Goal: Task Accomplishment & Management: Complete application form

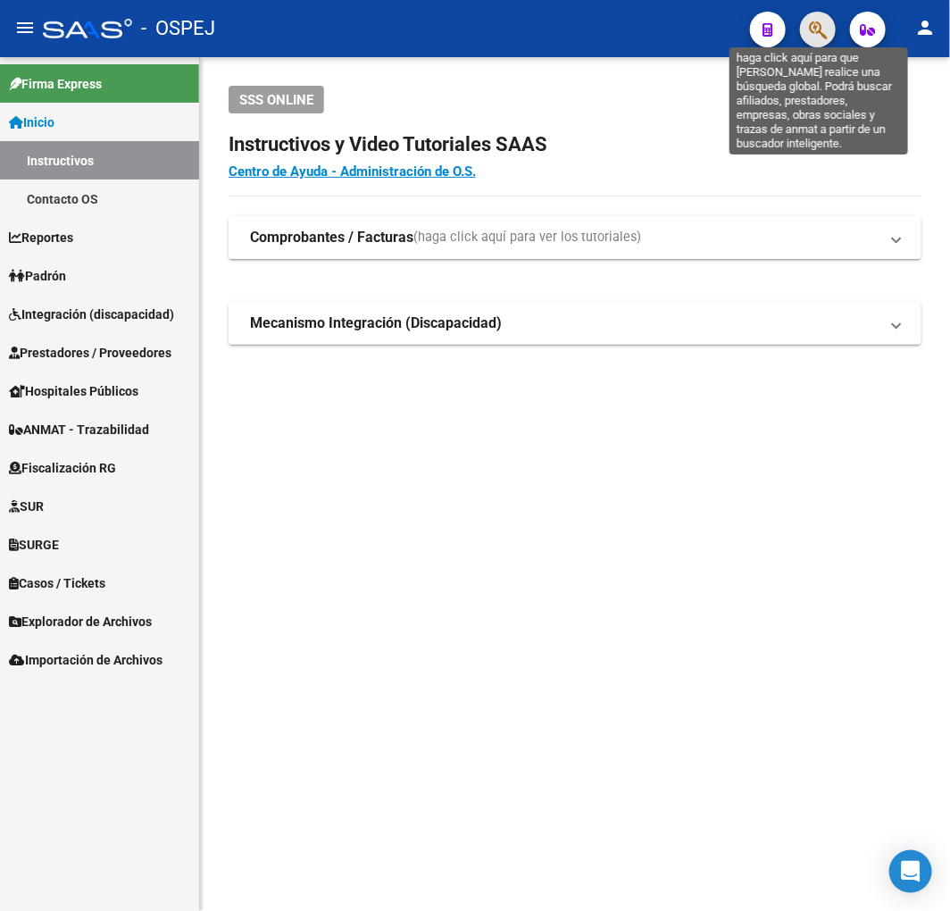
click at [823, 29] on icon "button" at bounding box center [818, 30] width 18 height 21
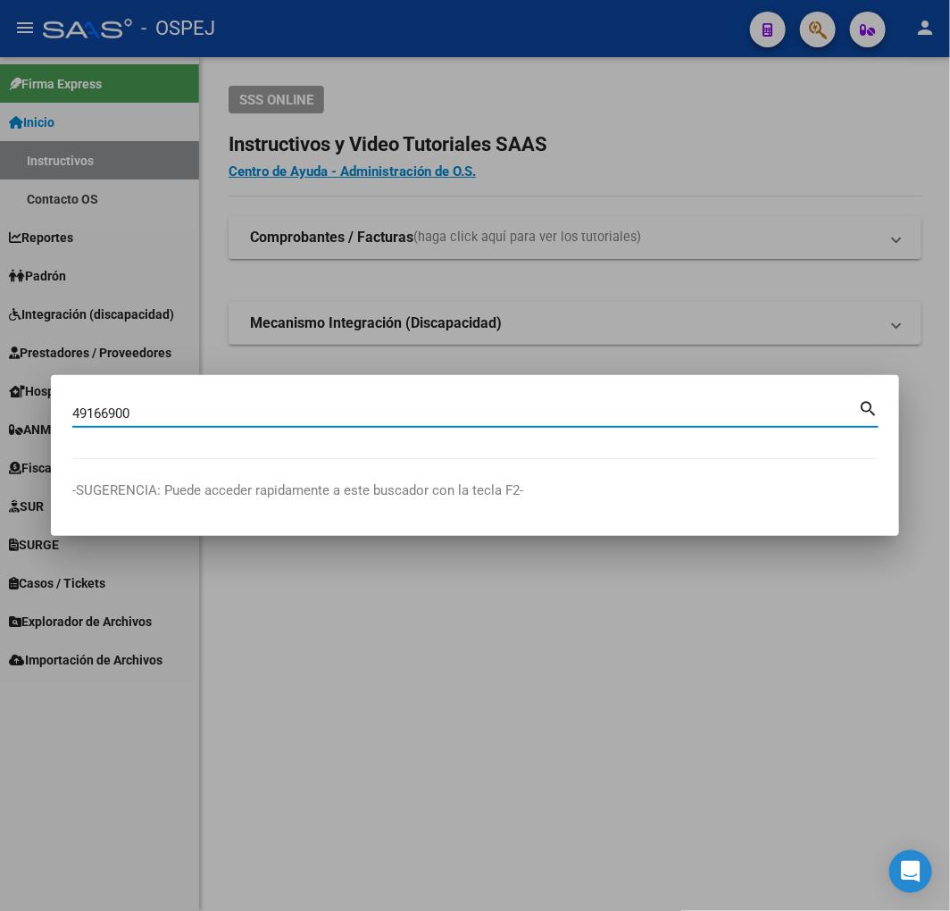
type input "49166900"
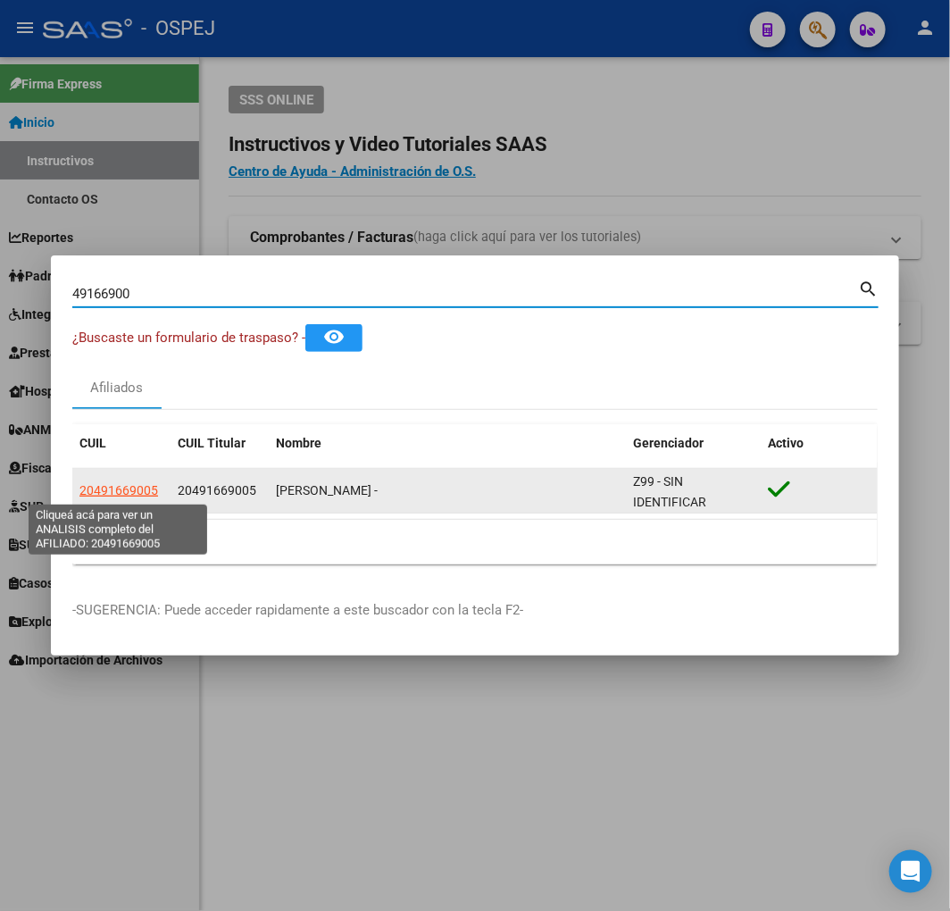
click at [122, 490] on span "20491669005" at bounding box center [119, 490] width 79 height 14
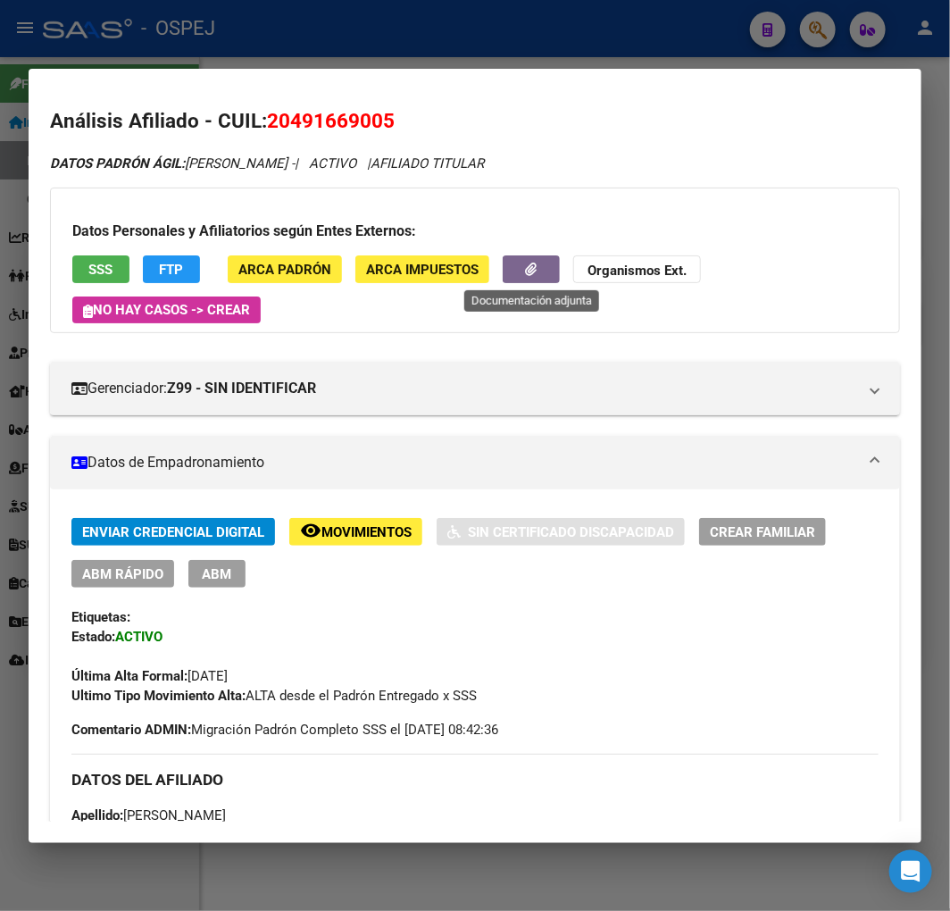
click at [525, 263] on button "button" at bounding box center [531, 269] width 57 height 28
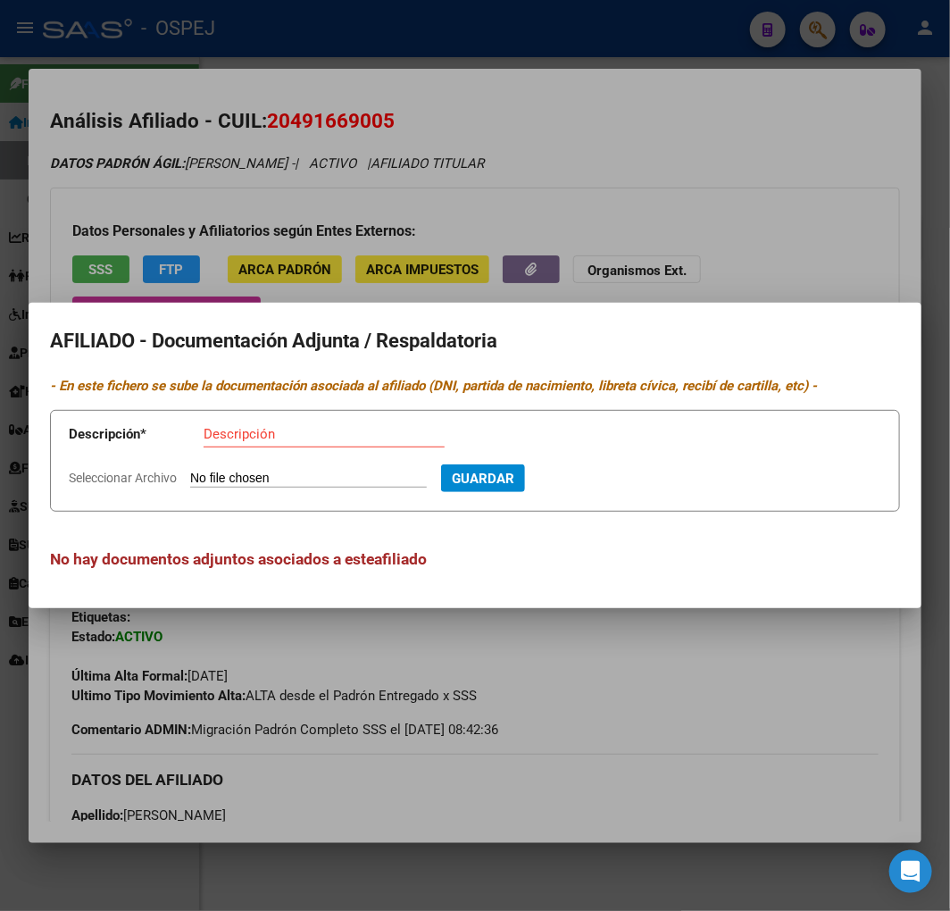
type input "C:\fakepath\WhatsApp Image [DATE] 16.00.48.jpeg"
type input "alta temprana"
click at [538, 465] on button "Guardar" at bounding box center [580, 479] width 84 height 28
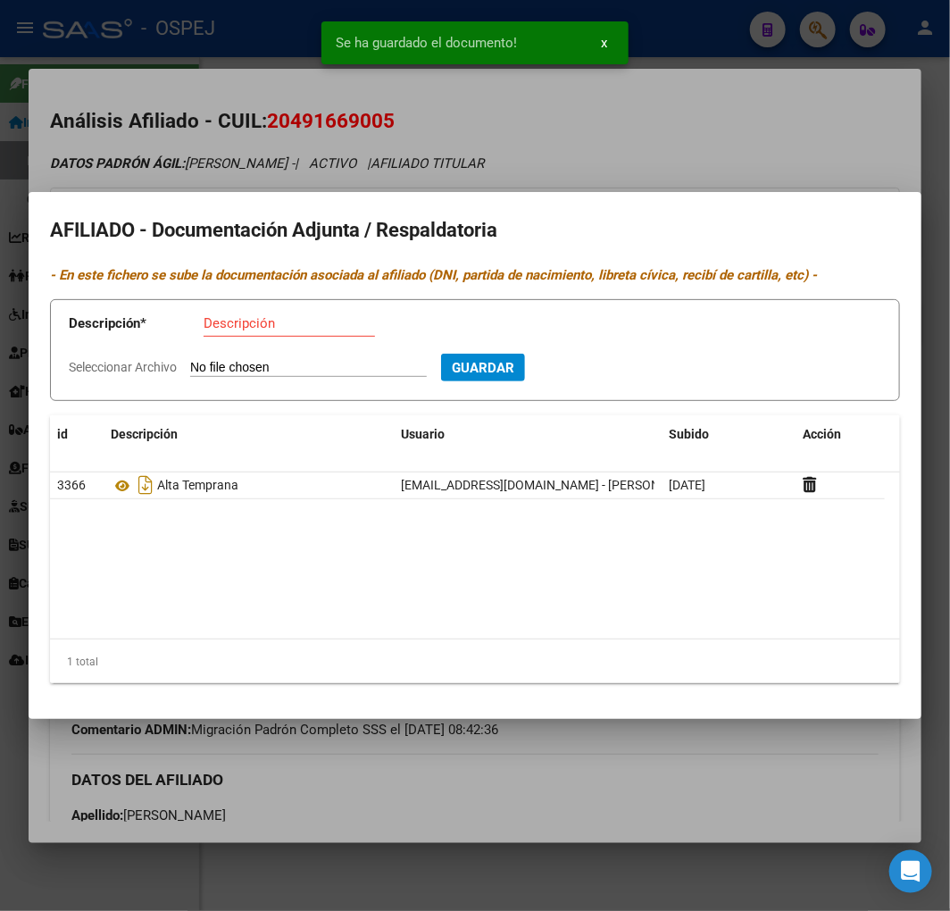
type input "C:\fakepath\WhatsApp Image [DATE] 16.00.51.jpeg"
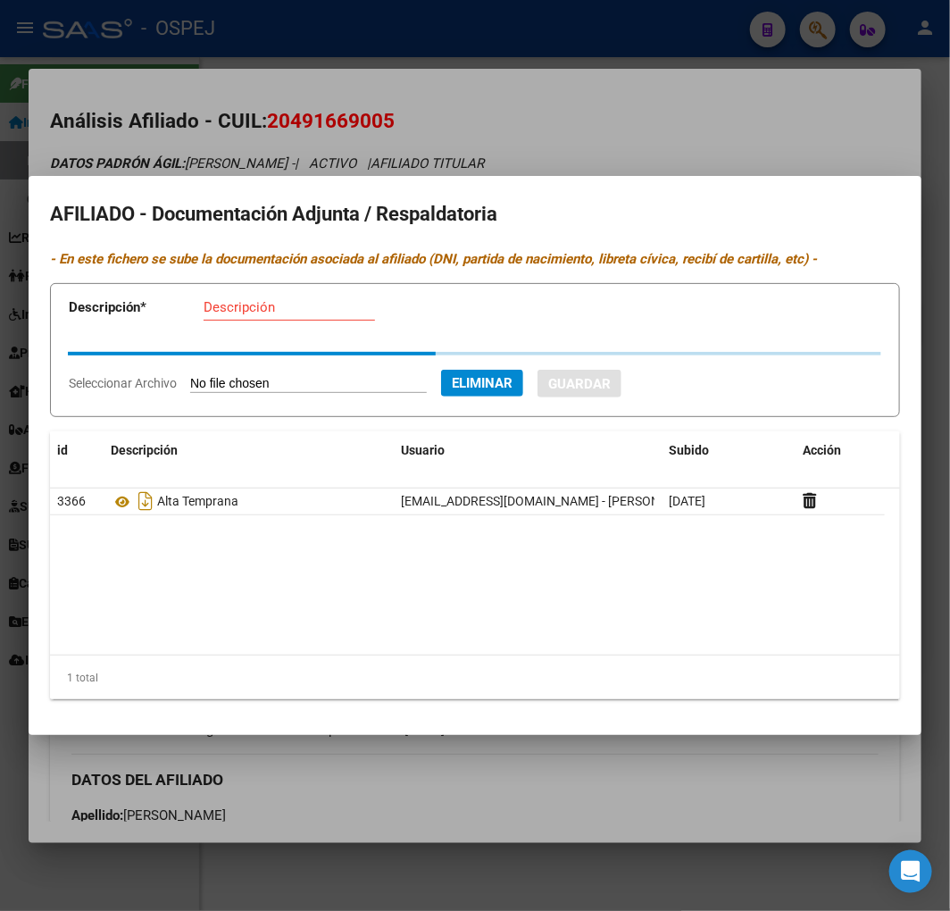
click at [252, 318] on div "Descripción" at bounding box center [290, 307] width 172 height 27
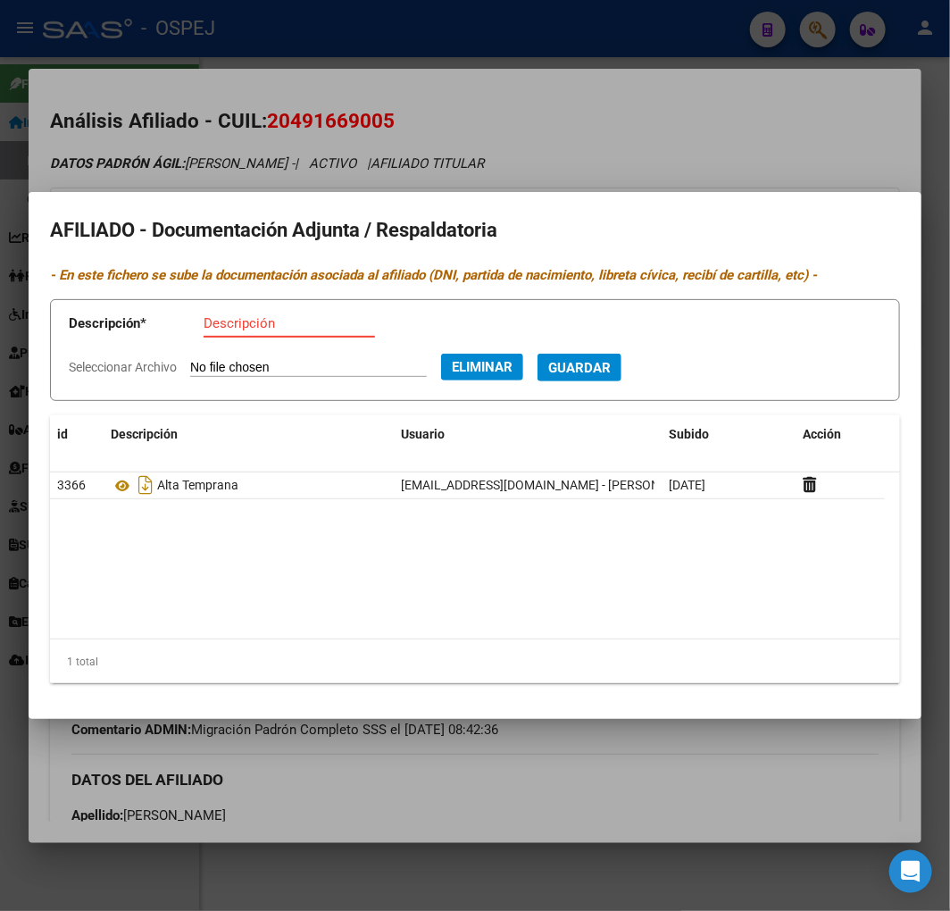
click at [256, 318] on input "Descripción" at bounding box center [290, 323] width 172 height 16
type input "dni frente"
click at [538, 354] on button "Guardar" at bounding box center [580, 368] width 84 height 28
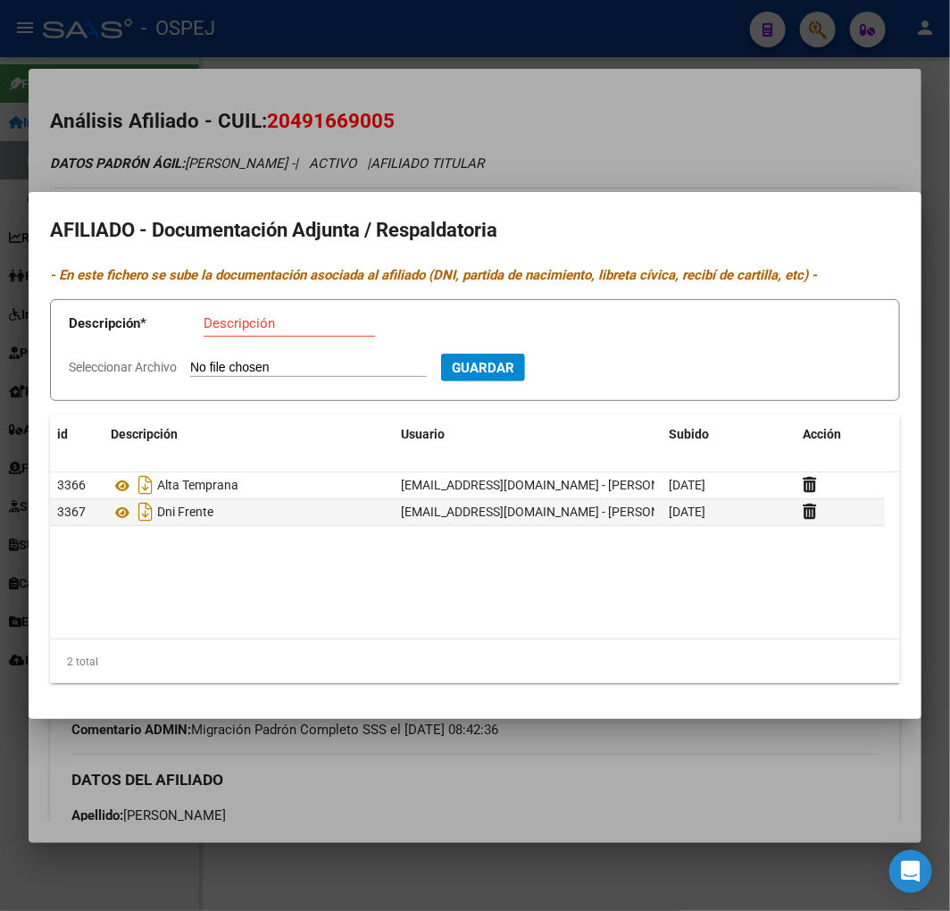
type input "C:\fakepath\WhatsApp Image [DATE] 16.00.51 (1).jpeg"
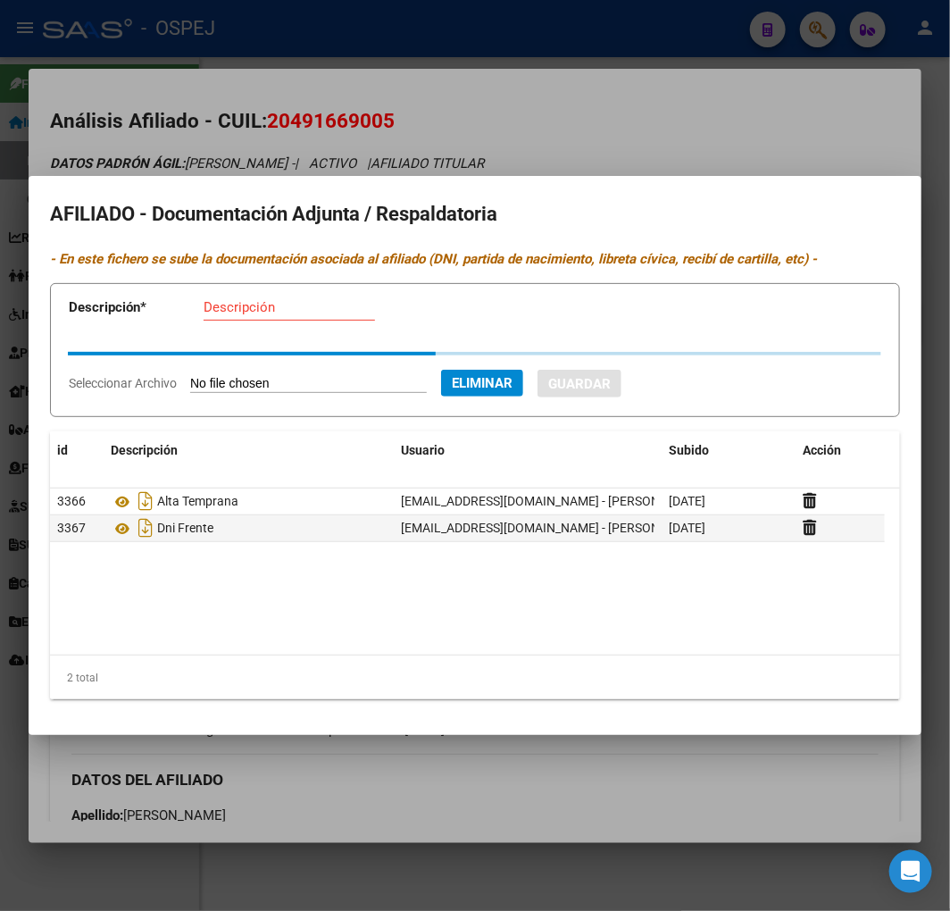
drag, startPoint x: 266, startPoint y: 290, endPoint x: 272, endPoint y: 318, distance: 28.2
click at [271, 309] on app-form-text-field "Descripción * Descripción" at bounding box center [264, 311] width 390 height 54
click at [272, 318] on div "Descripción" at bounding box center [290, 307] width 172 height 27
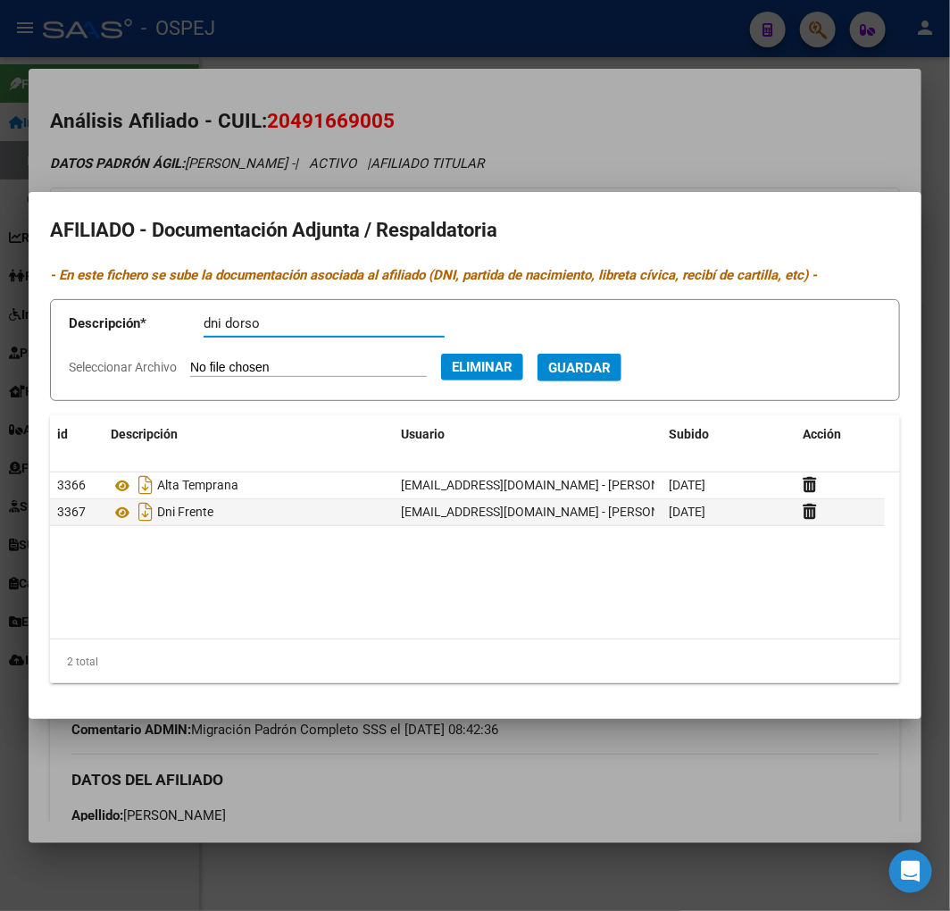
type input "dni dorso"
click at [538, 354] on button "Guardar" at bounding box center [580, 368] width 84 height 28
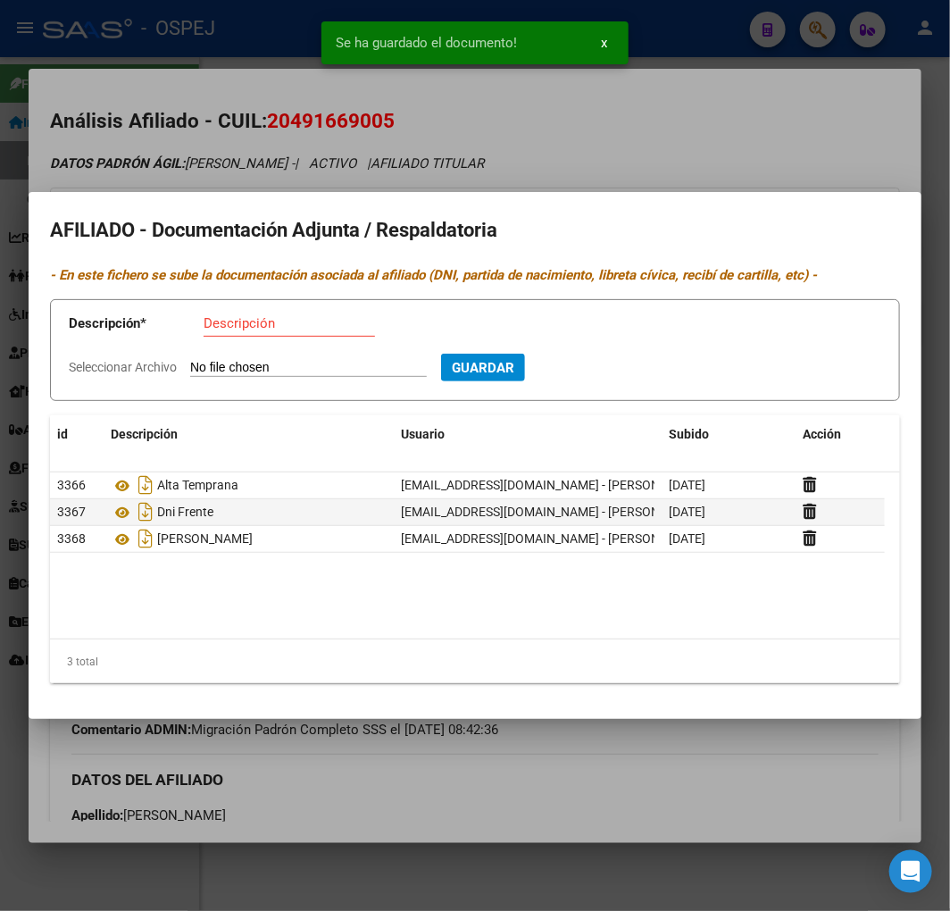
click at [297, 102] on div at bounding box center [475, 455] width 950 height 911
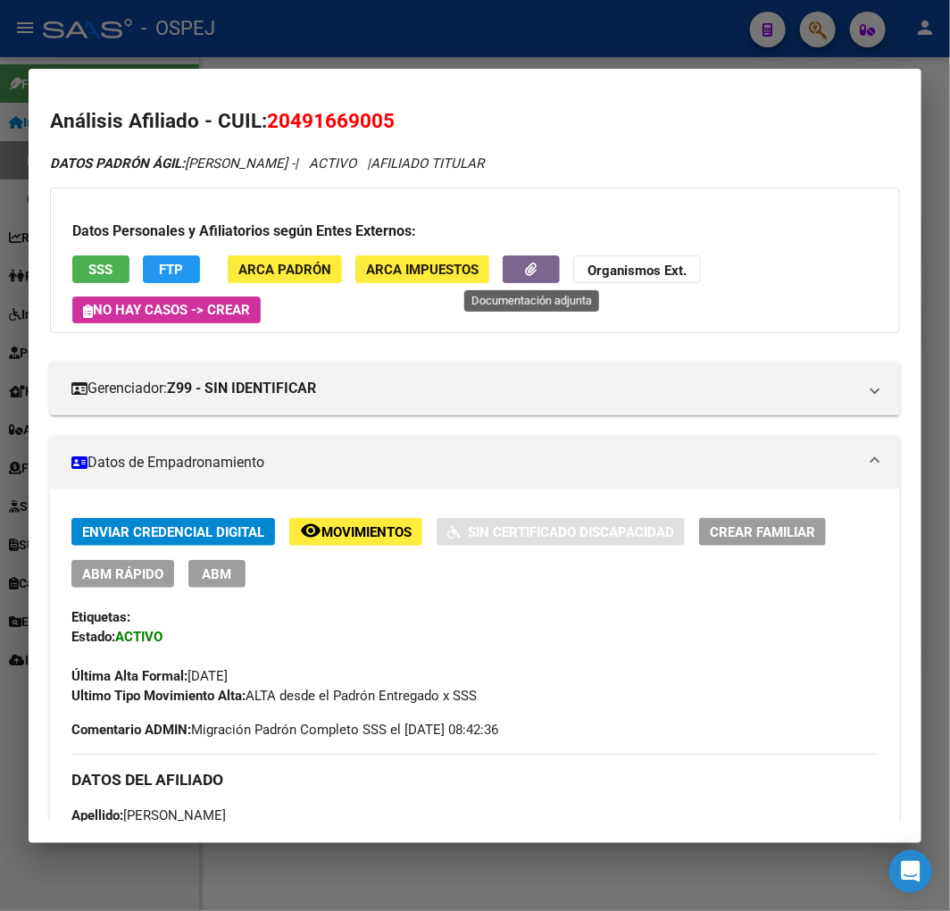
click at [551, 265] on button "button" at bounding box center [531, 269] width 57 height 28
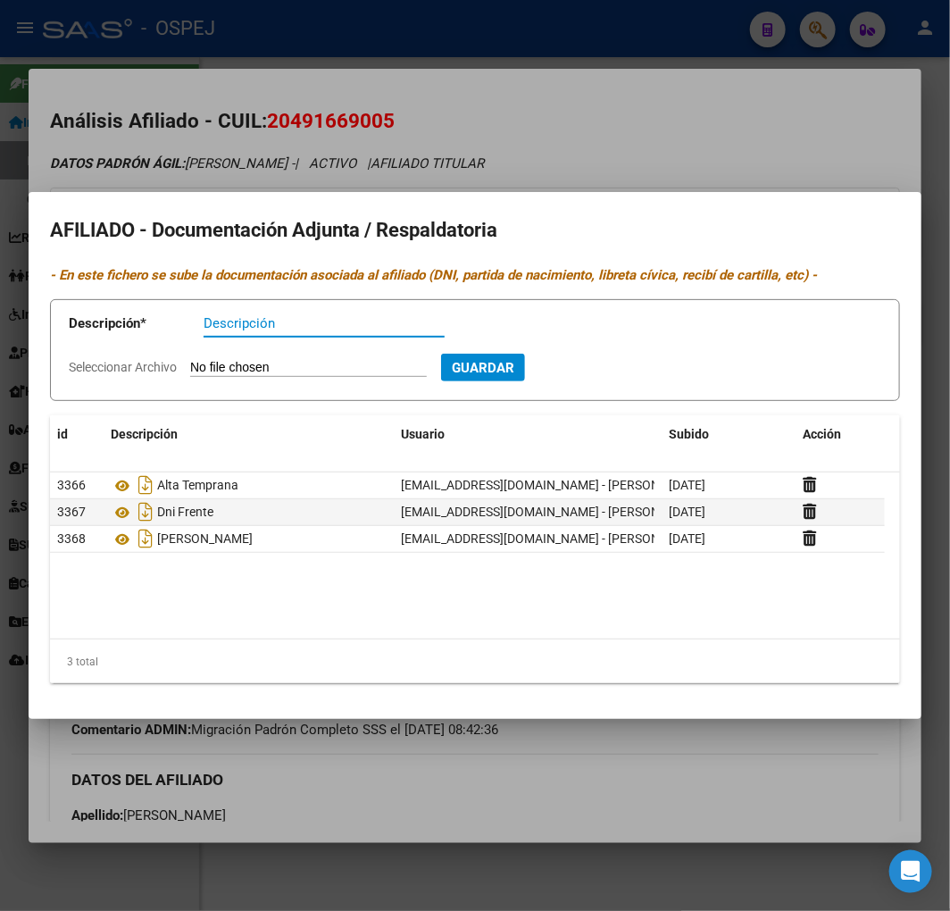
click at [484, 132] on div at bounding box center [475, 455] width 950 height 911
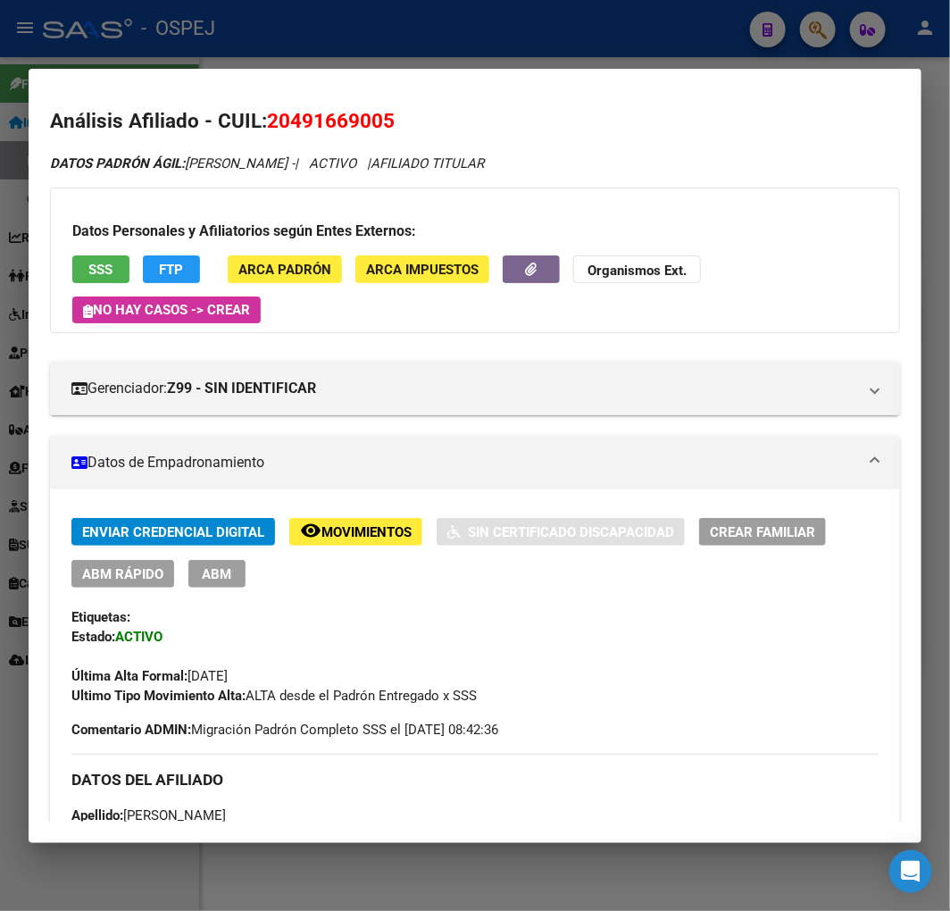
click at [319, 114] on span "20491669005" at bounding box center [331, 120] width 128 height 23
copy span "20491669005"
click at [597, 268] on strong "Organismos Ext." at bounding box center [637, 271] width 99 height 16
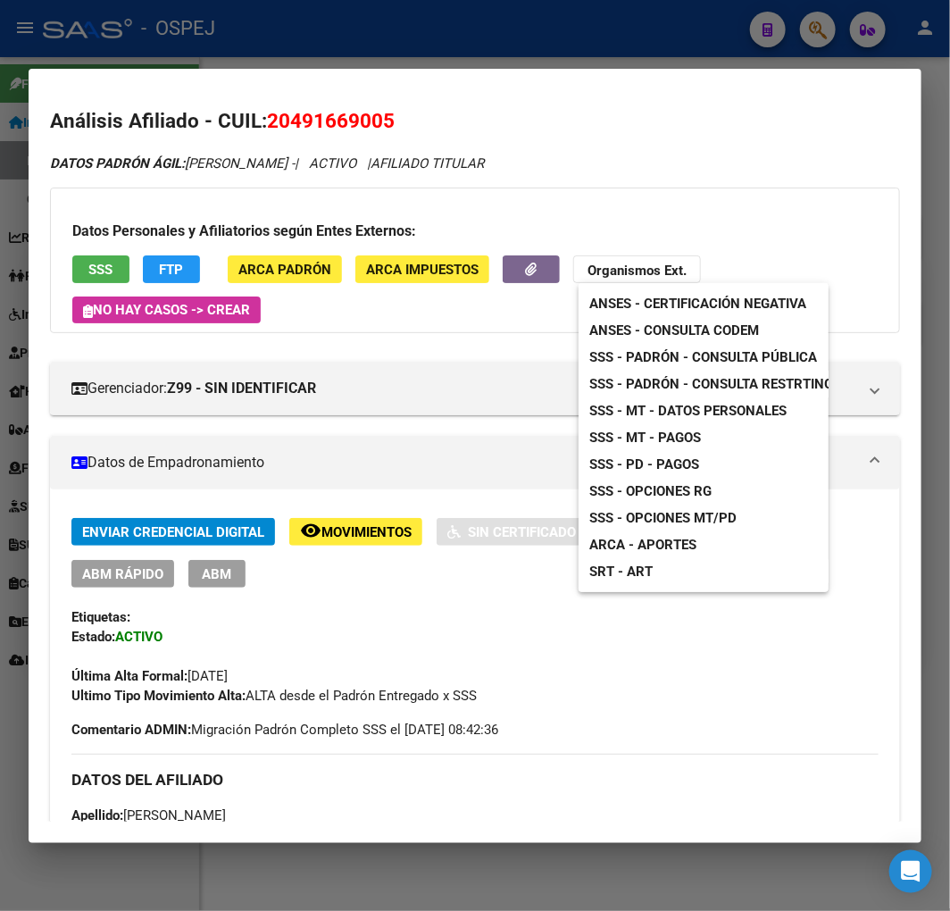
click at [653, 323] on span "ANSES - Consulta CODEM" at bounding box center [675, 330] width 170 height 16
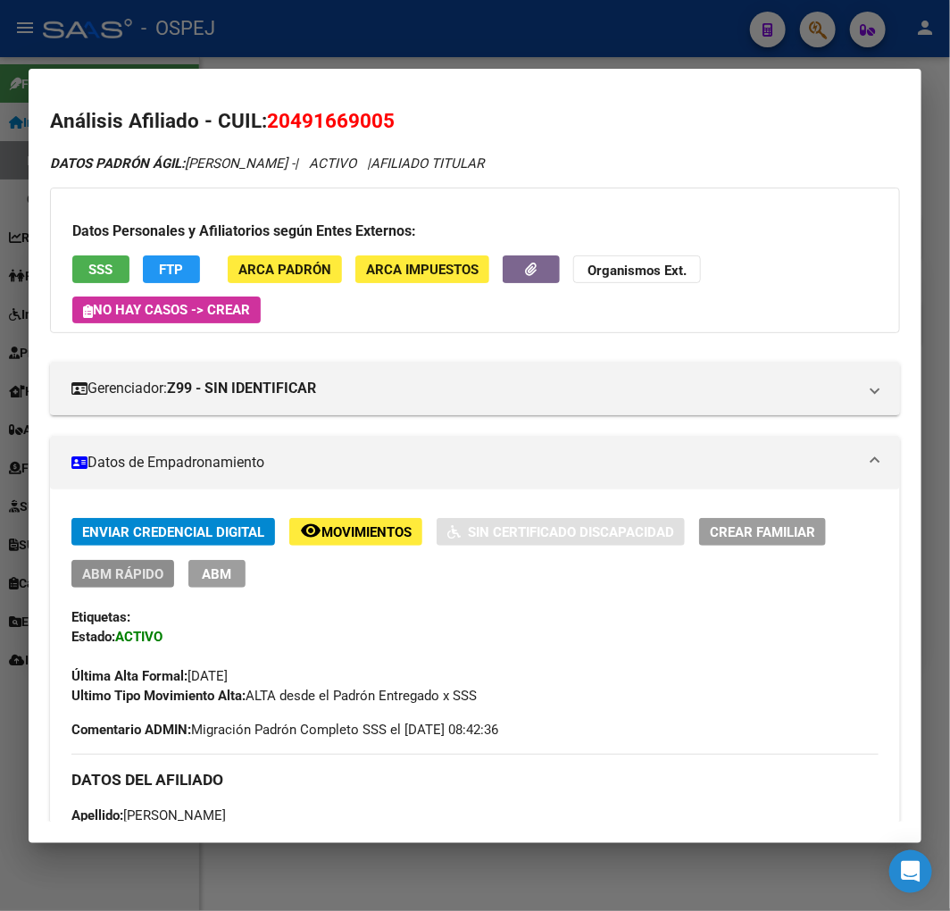
click at [140, 567] on span "ABM Rápido" at bounding box center [122, 574] width 81 height 16
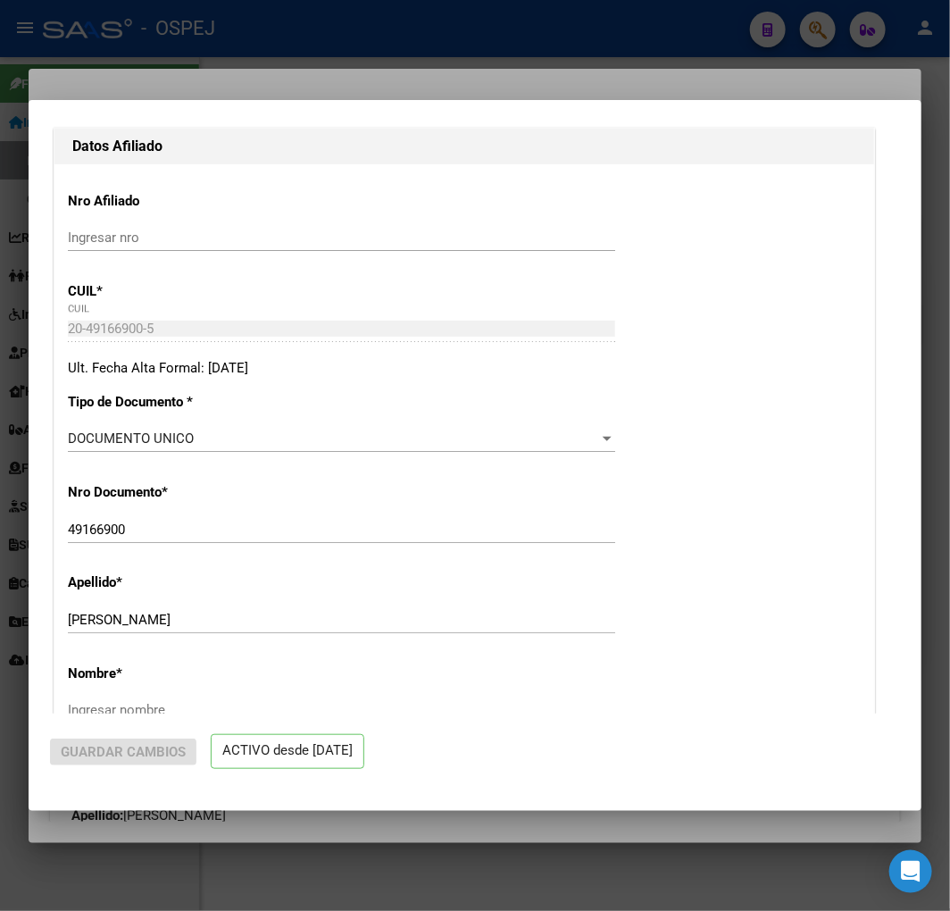
radio input "true"
type input "30-71486673-3"
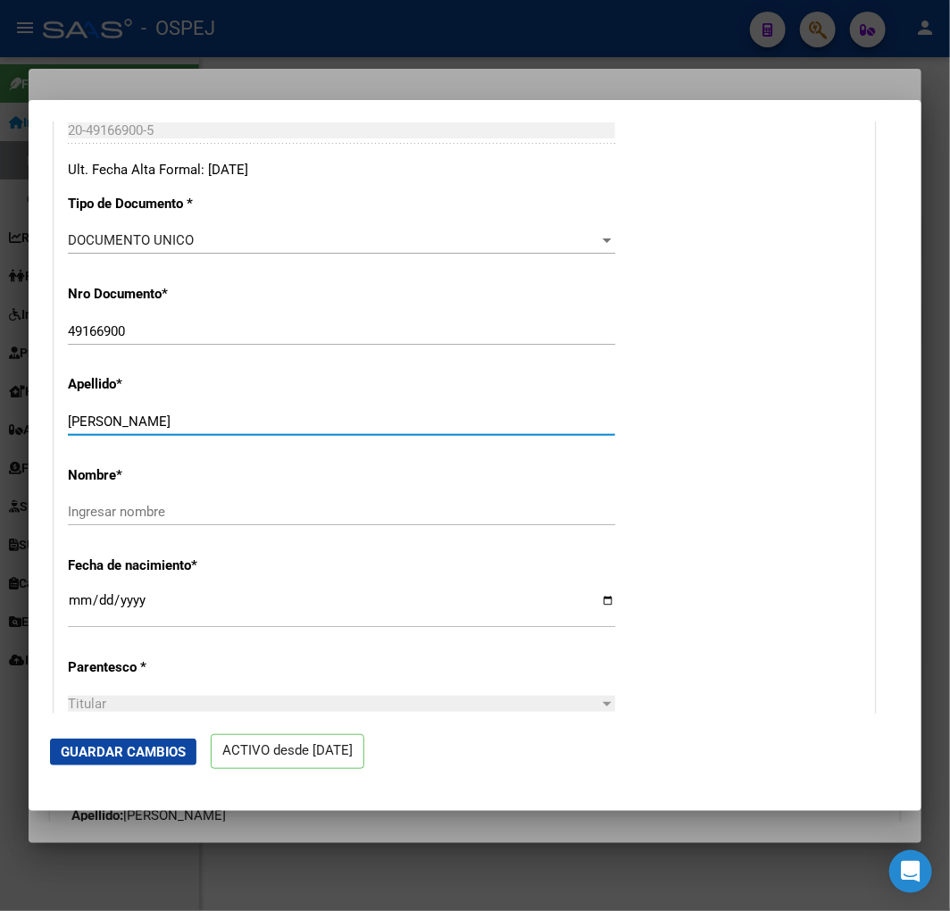
drag, startPoint x: 135, startPoint y: 418, endPoint x: 900, endPoint y: 510, distance: 771.1
click at [950, 496] on html "menu - OSPEJ person Firma Express Inicio Instructivos Contacto OS Reportes Ingr…" at bounding box center [475, 455] width 950 height 911
type input "[PERSON_NAME]"
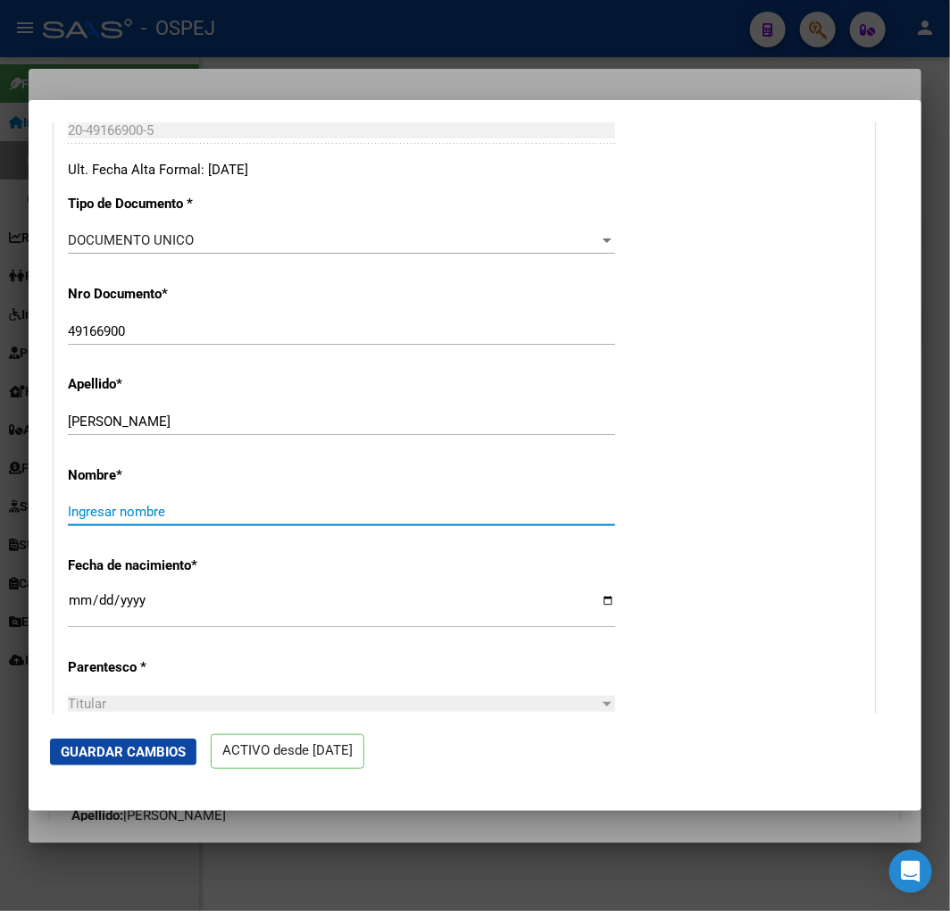
paste input "[PERSON_NAME]"
type input "[PERSON_NAME]"
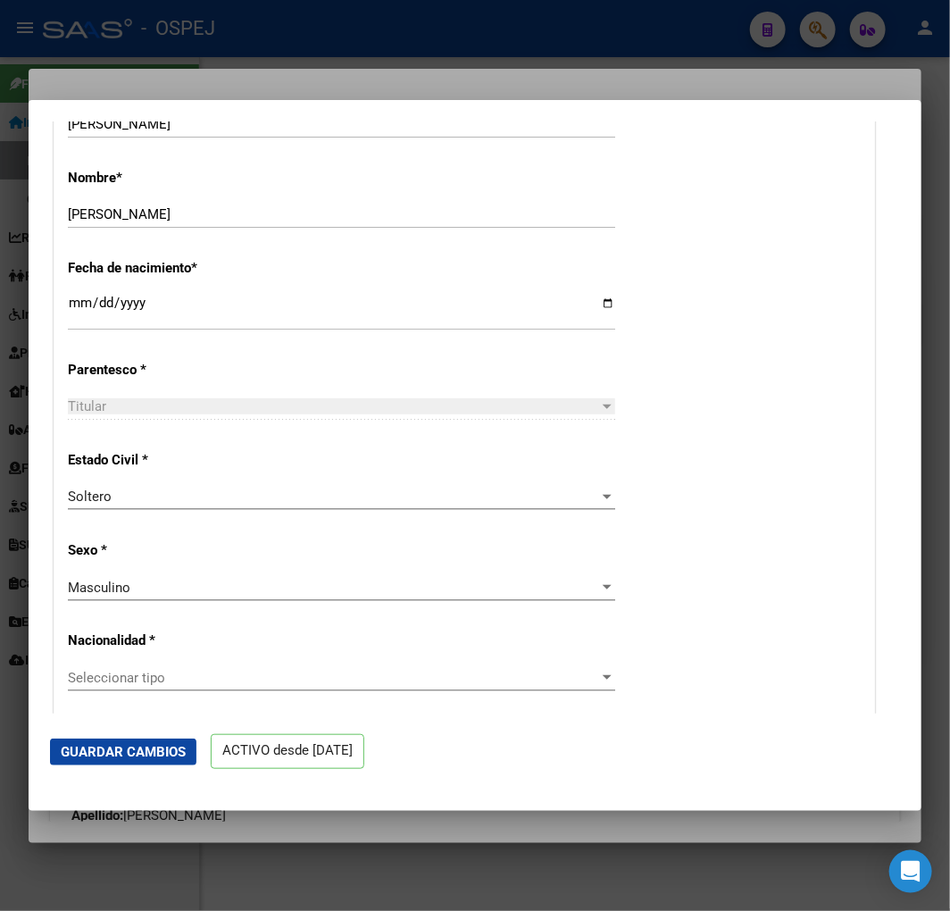
scroll to position [793, 0]
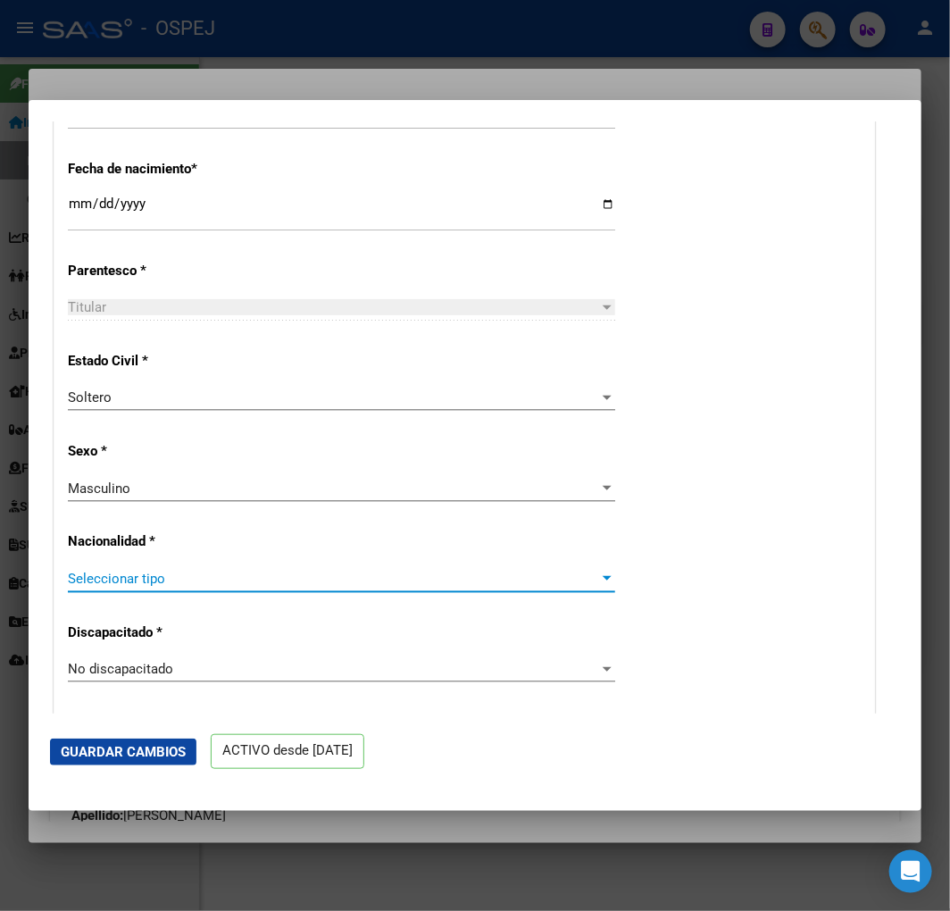
click at [171, 578] on span "Seleccionar tipo" at bounding box center [334, 579] width 532 height 16
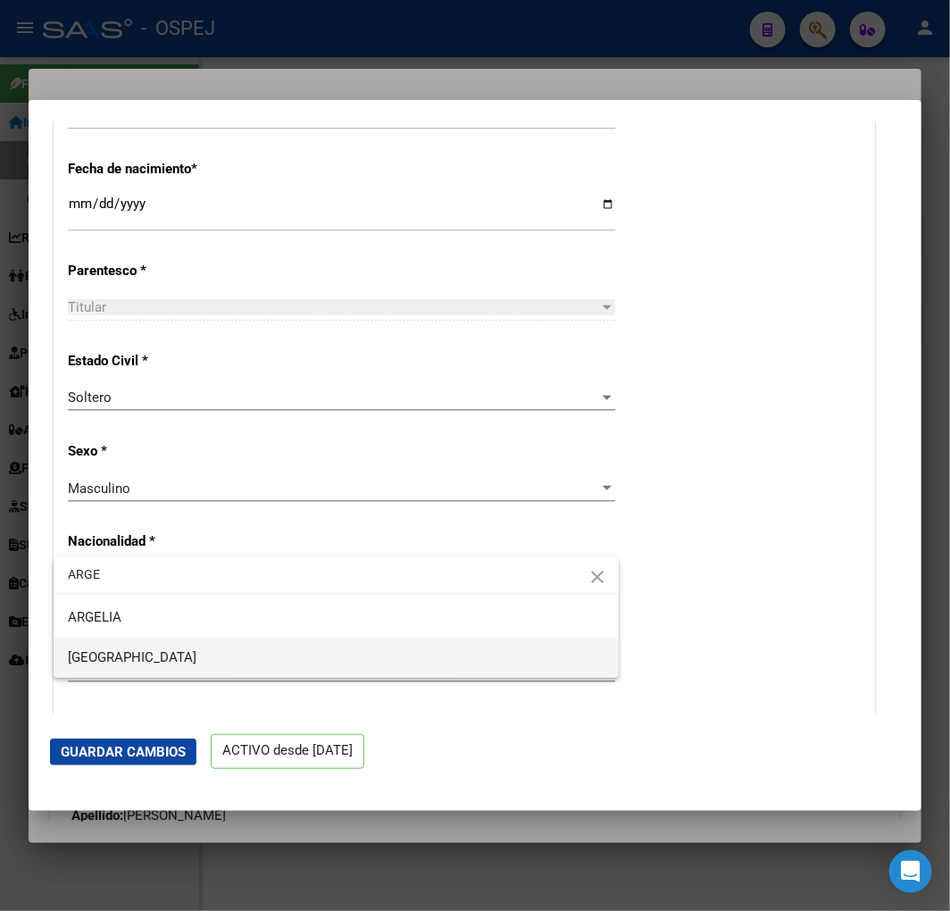
type input "ARGE"
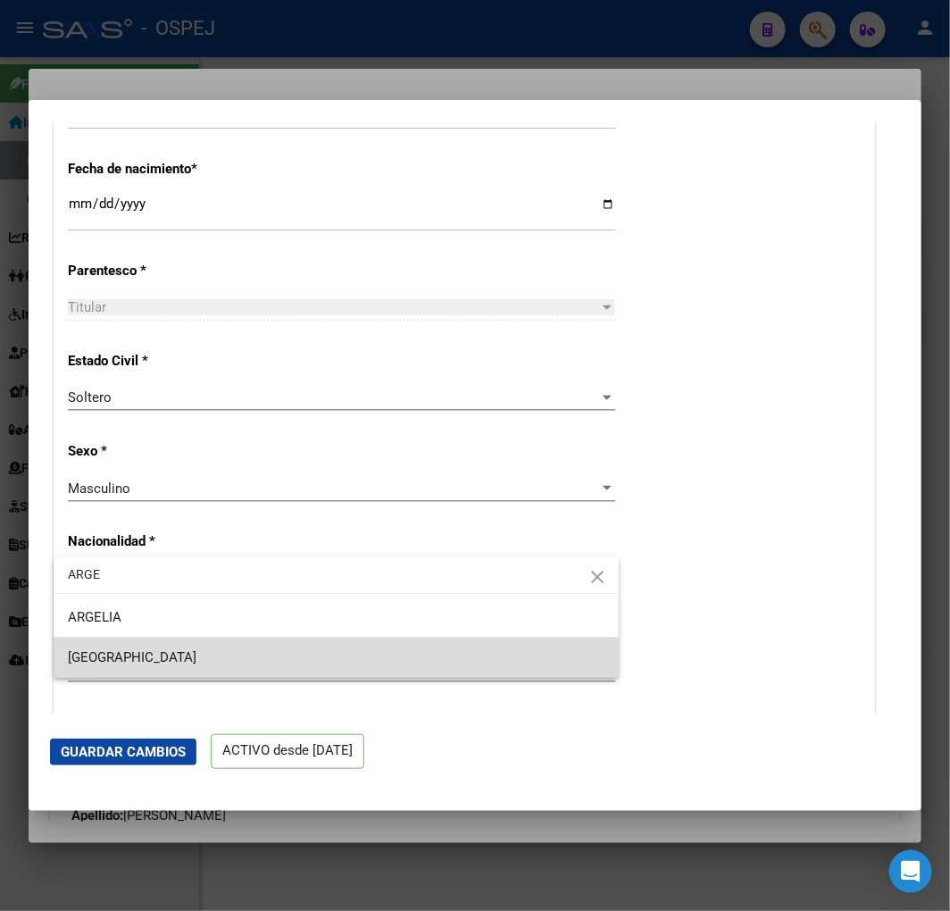
click at [135, 648] on span "[GEOGRAPHIC_DATA]" at bounding box center [336, 658] width 537 height 40
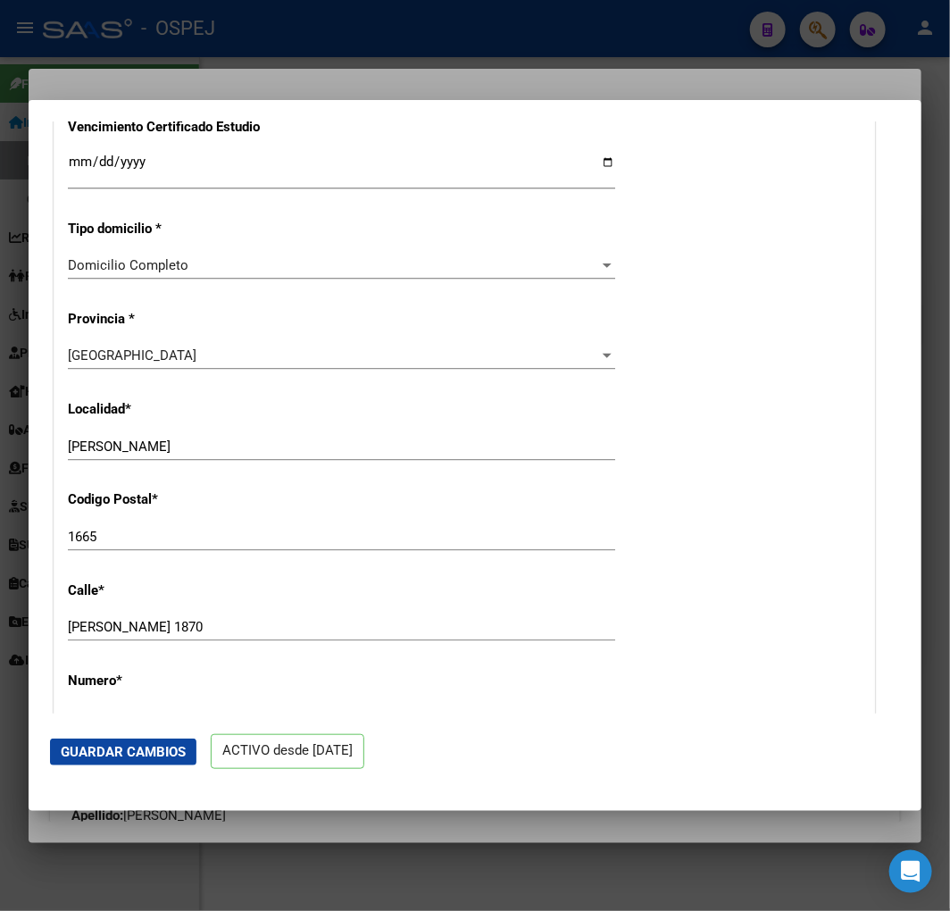
scroll to position [1488, 0]
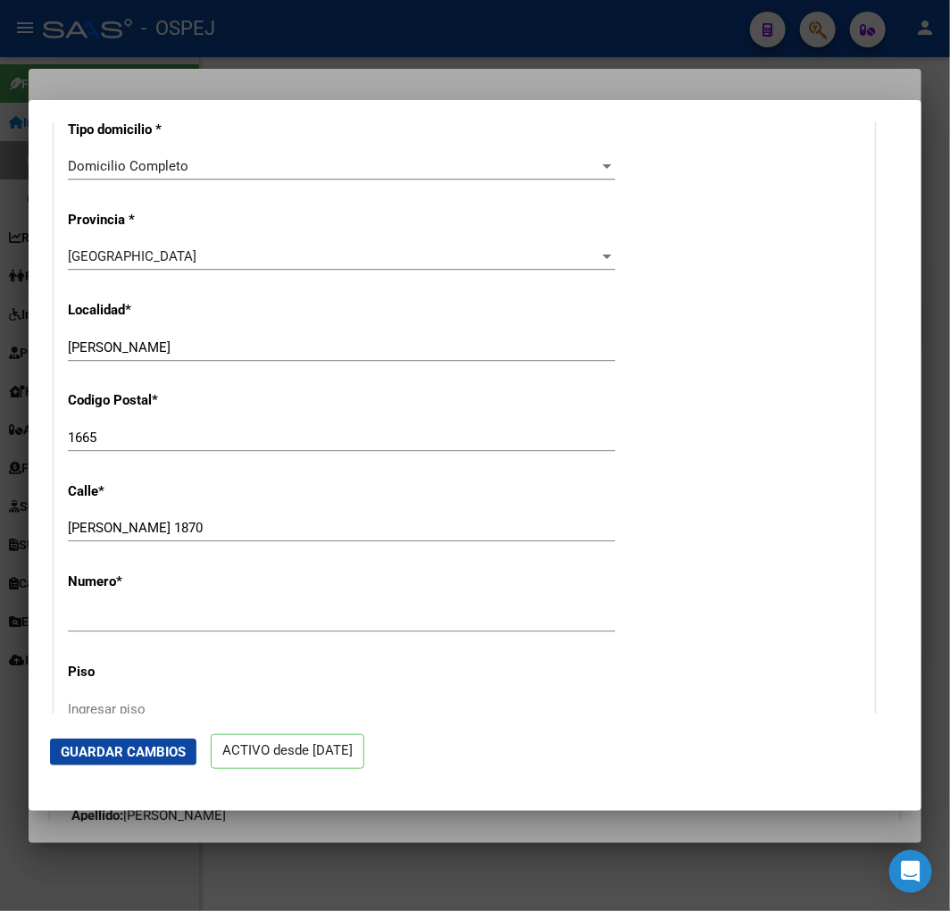
drag, startPoint x: 144, startPoint y: 545, endPoint x: -558, endPoint y: 547, distance: 702.2
click at [0, 547] on html "menu - OSPEJ person Firma Express Inicio Instructivos Contacto OS Reportes Ingr…" at bounding box center [475, 455] width 950 height 911
type input "[PERSON_NAME]"
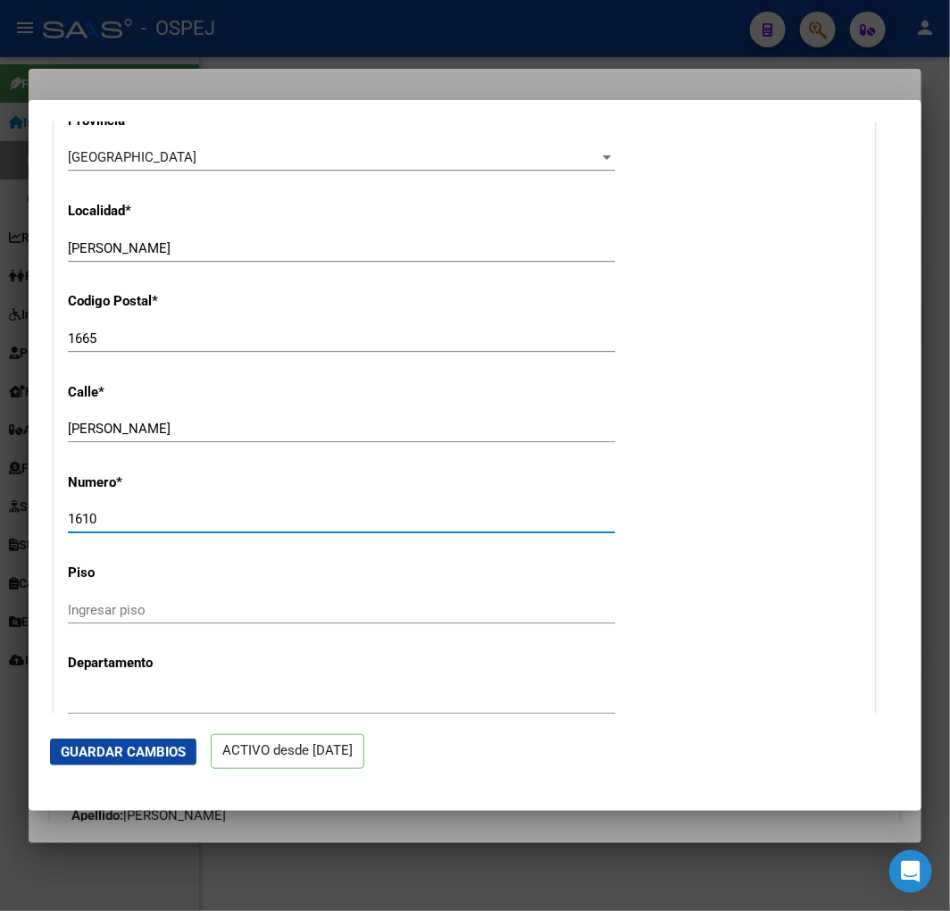
scroll to position [1985, 0]
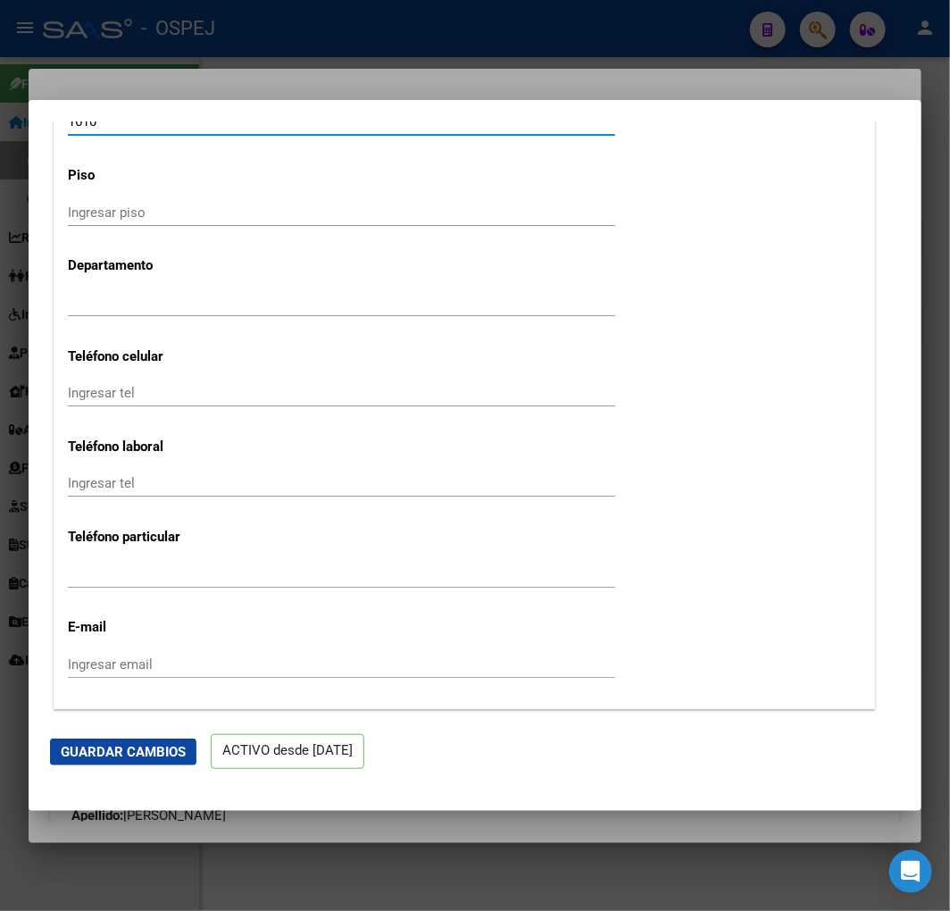
type input "1610"
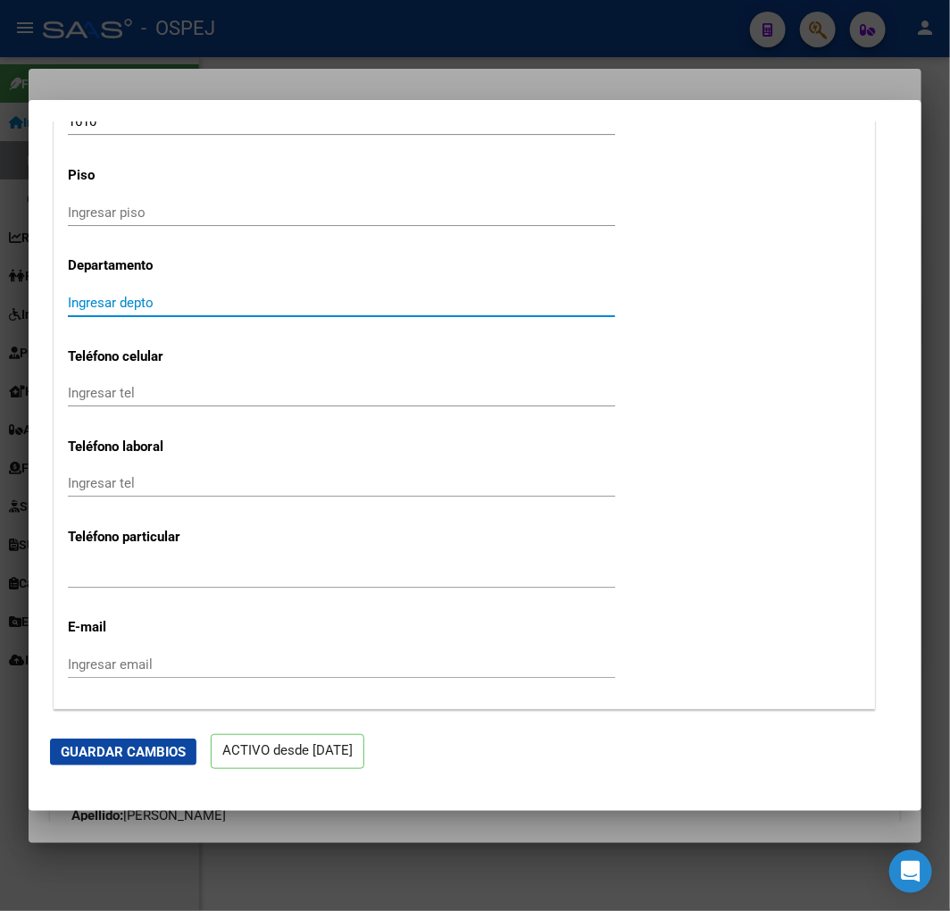
scroll to position [2084, 0]
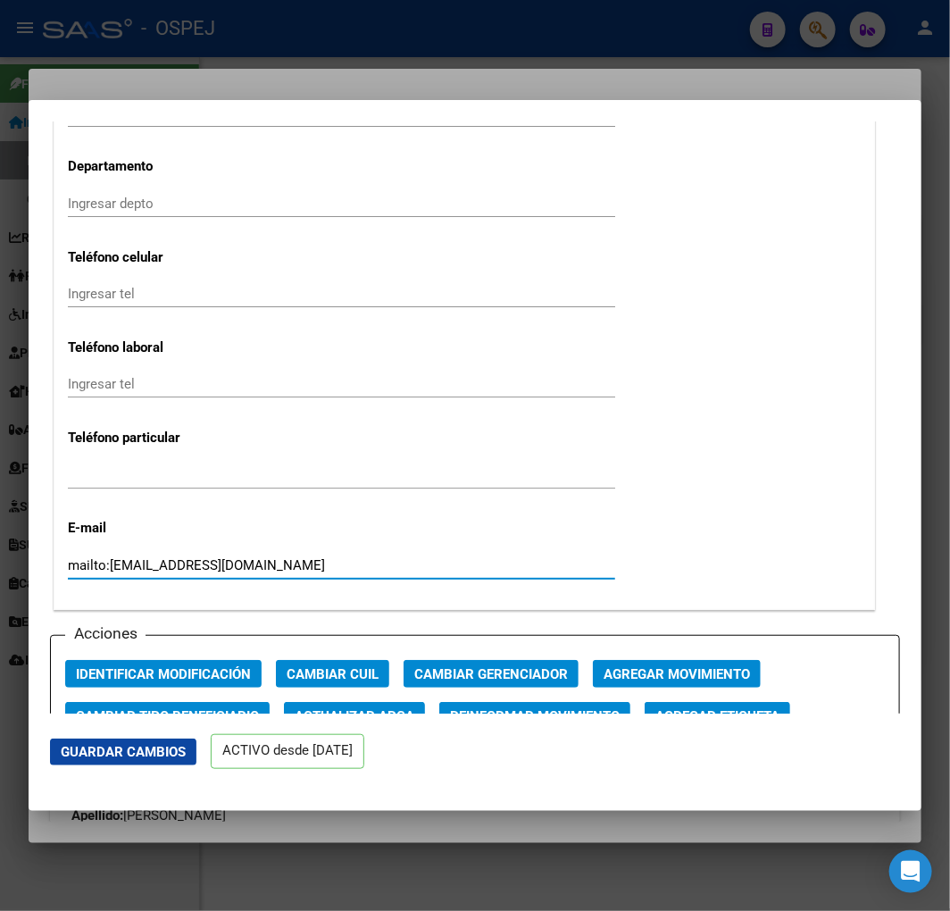
click at [145, 573] on div "mailto:[EMAIL_ADDRESS][DOMAIN_NAME] Ingresar email" at bounding box center [342, 565] width 548 height 27
click at [113, 572] on input "mailto:[EMAIL_ADDRESS][DOMAIN_NAME]" at bounding box center [342, 565] width 548 height 16
drag, startPoint x: 111, startPoint y: 570, endPoint x: -337, endPoint y: 568, distance: 447.6
click at [0, 568] on html "menu - OSPEJ person Firma Express Inicio Instructivos Contacto OS Reportes Ingr…" at bounding box center [475, 455] width 950 height 911
type input "[EMAIL_ADDRESS][DOMAIN_NAME]"
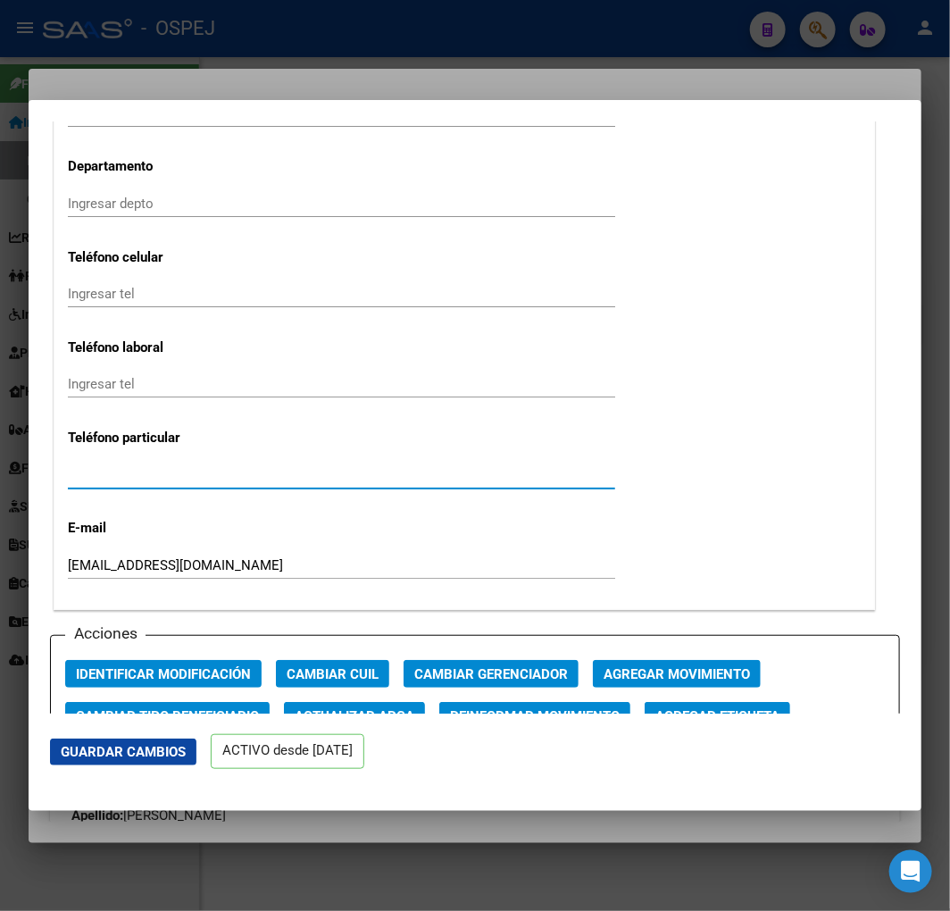
click at [172, 475] on input "Ingresar tel" at bounding box center [342, 475] width 548 height 16
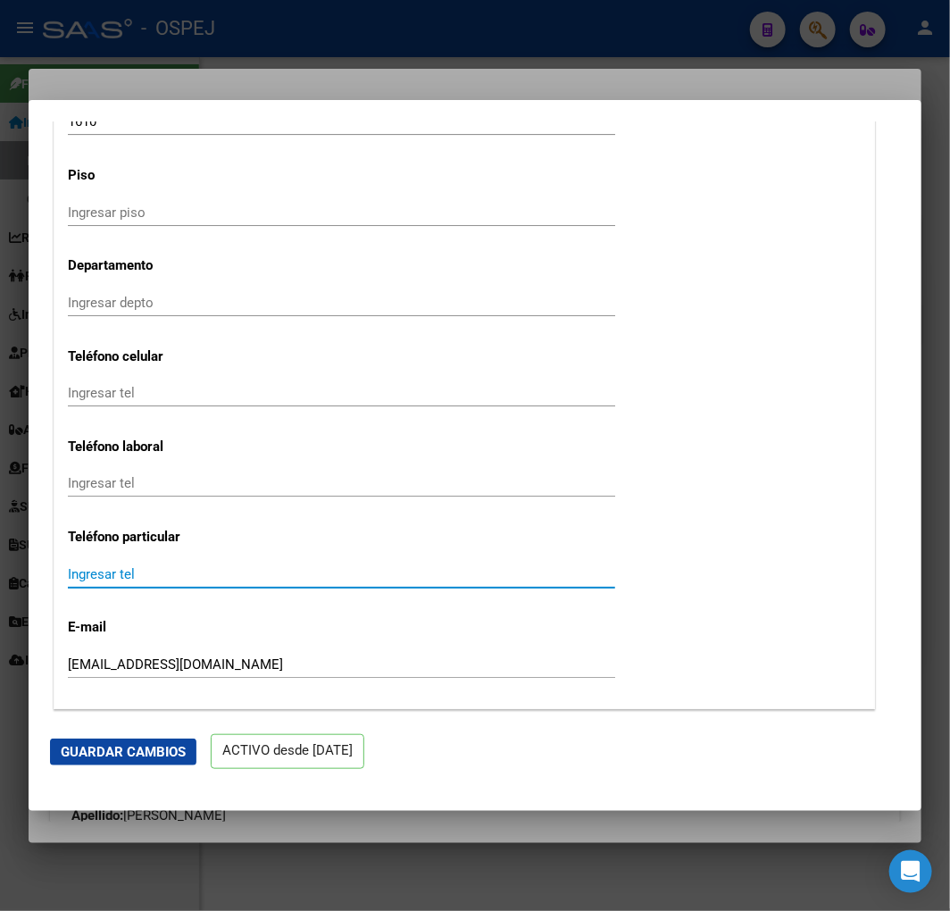
click at [170, 387] on input "Ingresar tel" at bounding box center [342, 393] width 548 height 16
click at [129, 405] on div "Ingresar tel" at bounding box center [342, 393] width 548 height 27
paste input "[PHONE_NUMBER]"
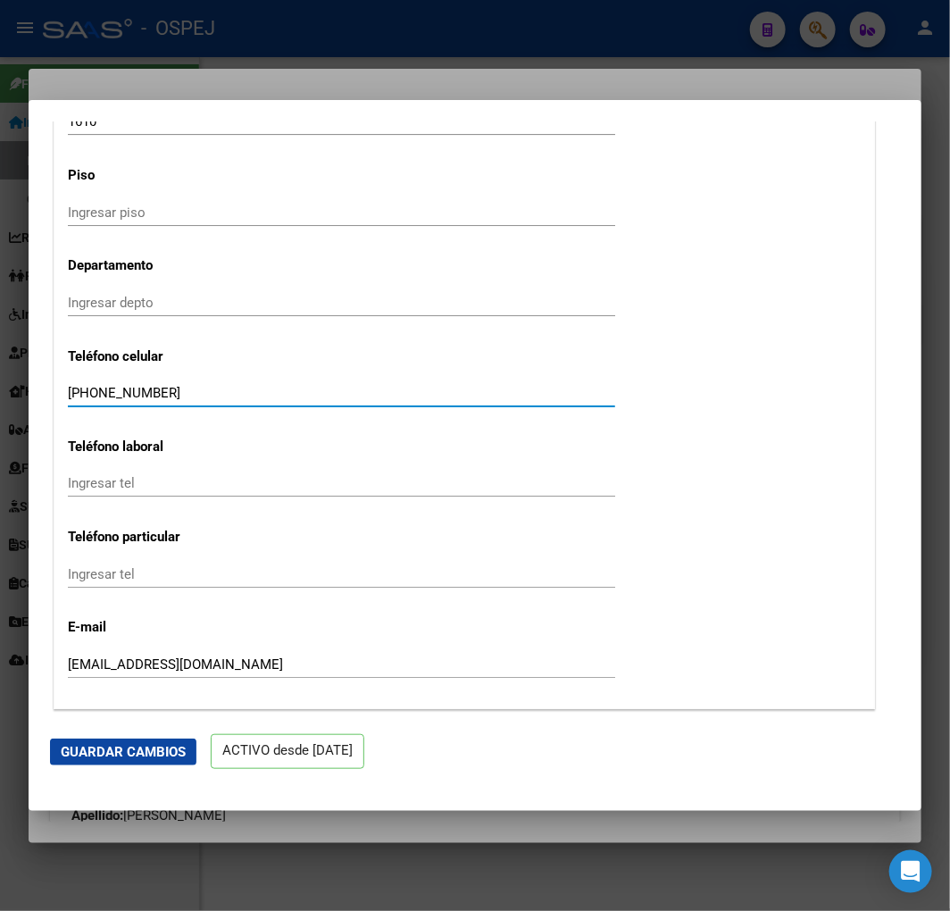
type input "[PHONE_NUMBER]"
click at [136, 400] on div "[PHONE_NUMBER] Ingresar tel" at bounding box center [342, 393] width 548 height 27
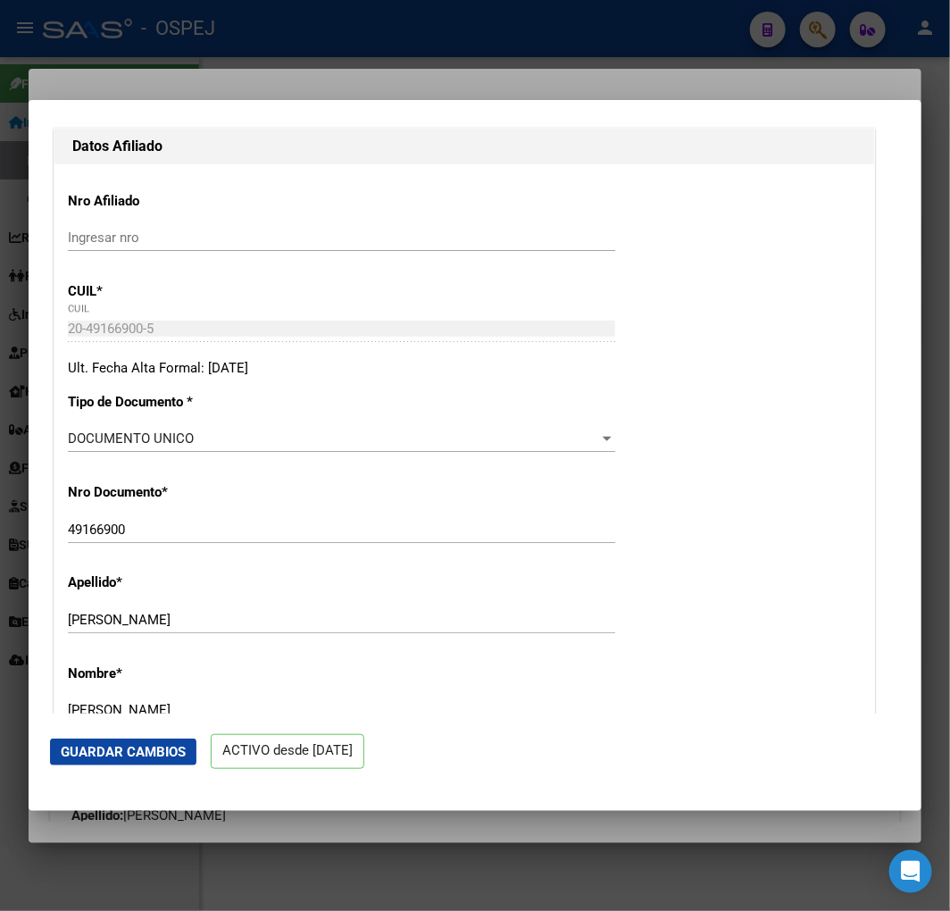
scroll to position [0, 0]
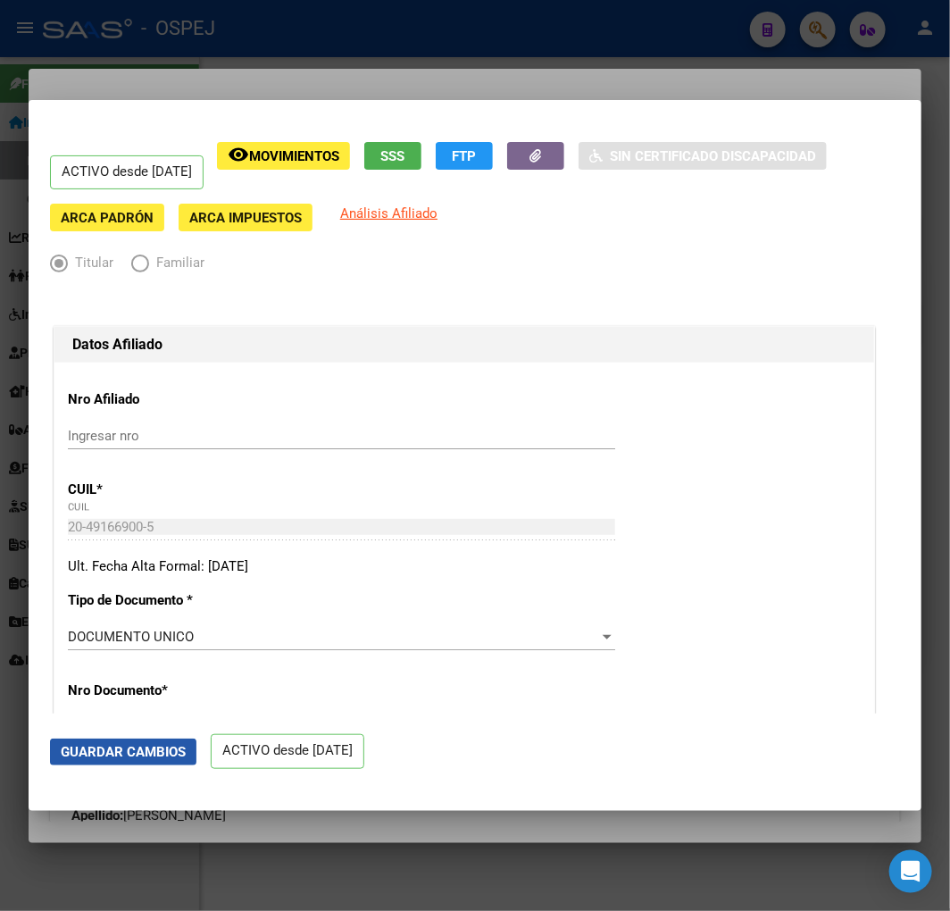
click at [120, 763] on button "Guardar Cambios" at bounding box center [123, 752] width 147 height 27
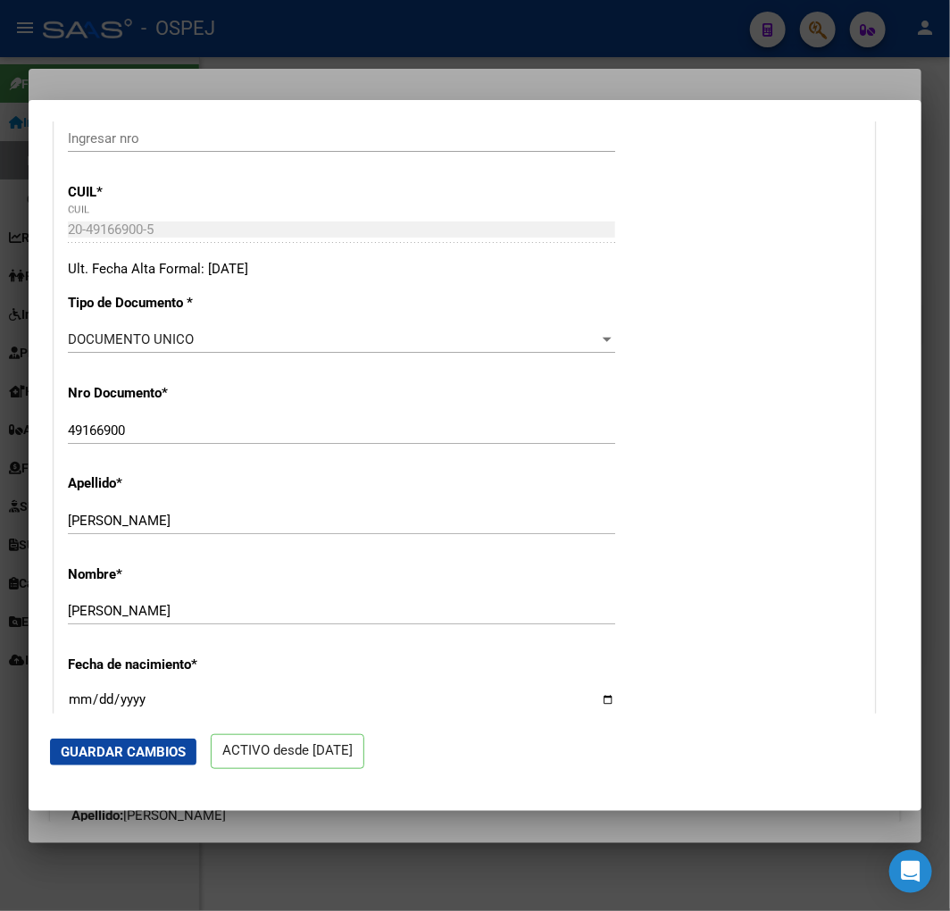
scroll to position [694, 0]
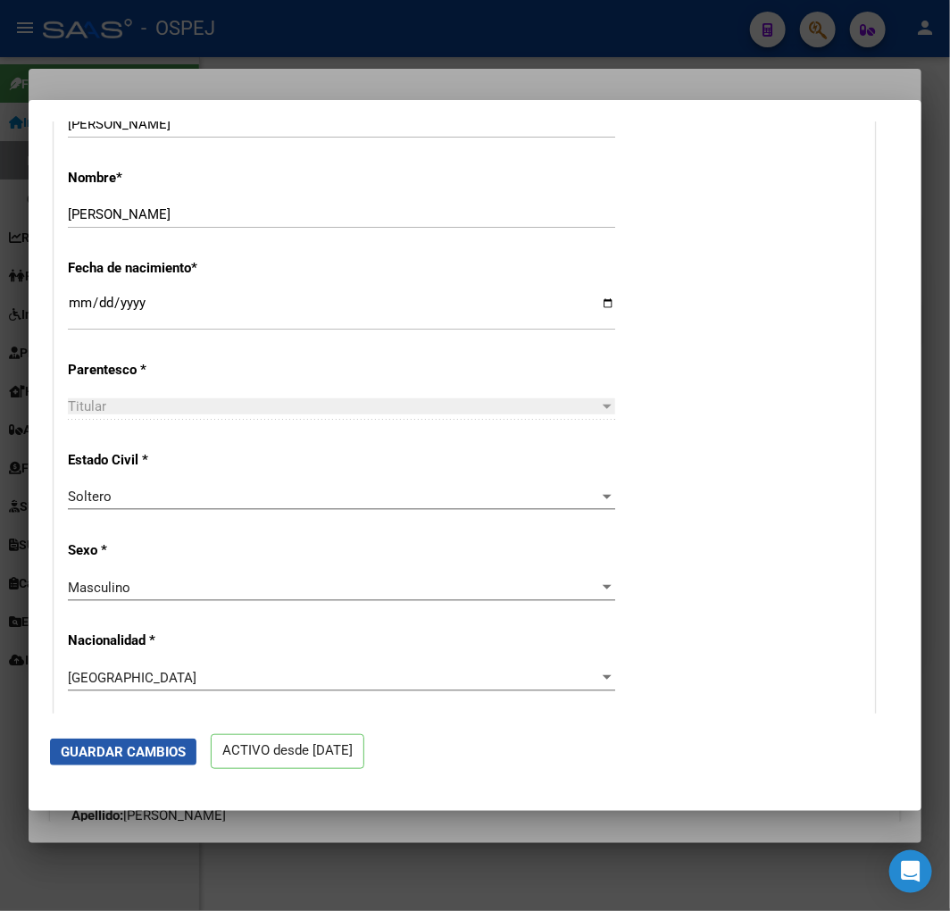
click at [173, 744] on span "Guardar Cambios" at bounding box center [123, 752] width 125 height 16
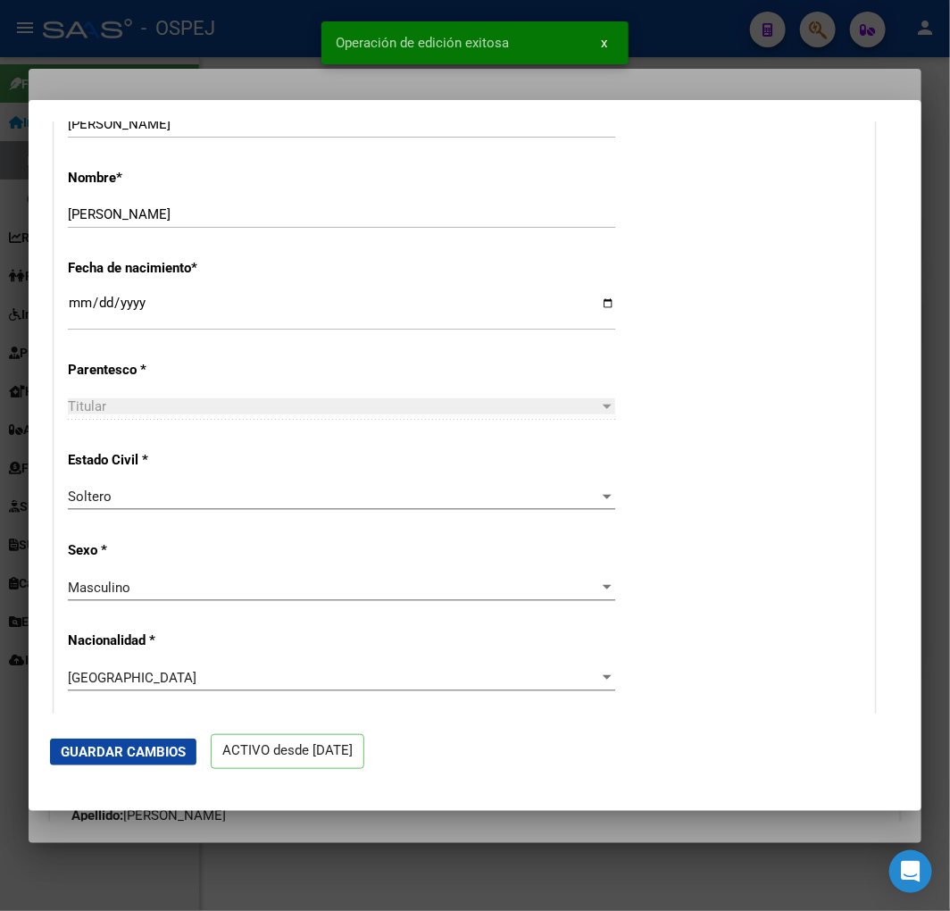
click at [268, 52] on div at bounding box center [475, 455] width 950 height 911
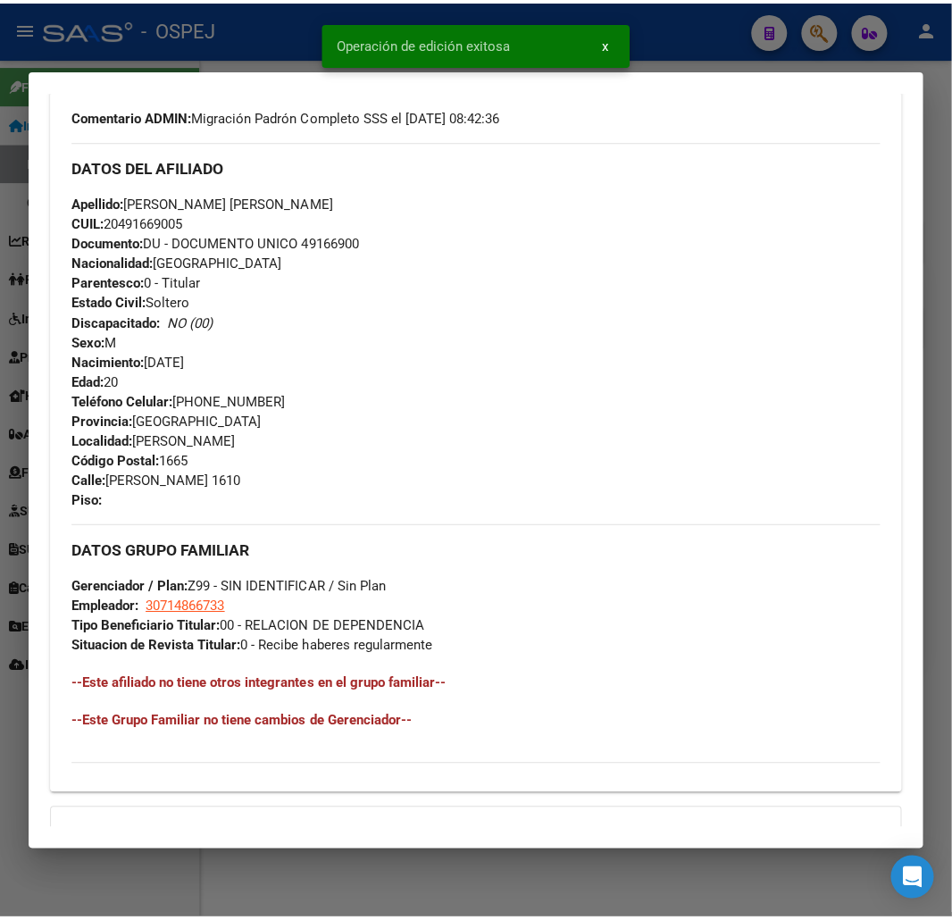
scroll to position [0, 0]
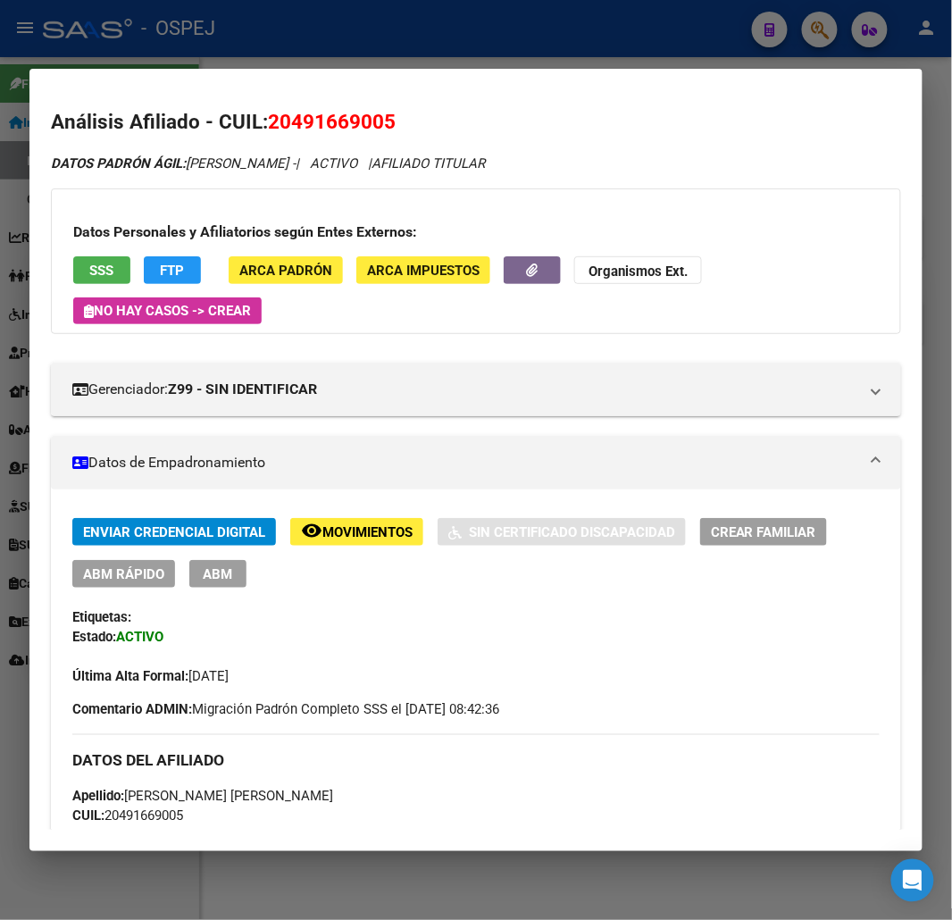
click at [331, 122] on span "20491669005" at bounding box center [332, 121] width 128 height 23
copy span "20491669005"
